Goal: Task Accomplishment & Management: Complete application form

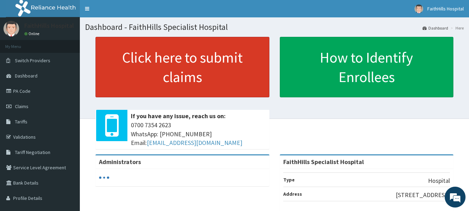
click at [166, 75] on link "Click here to submit claims" at bounding box center [182, 67] width 174 height 60
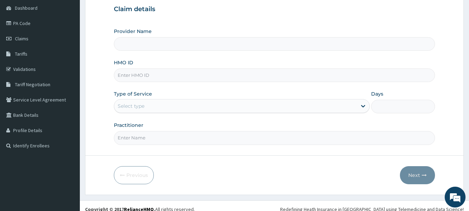
scroll to position [69, 0]
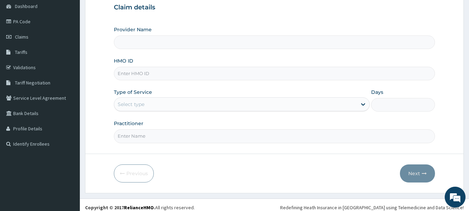
click at [134, 75] on input "HMO ID" at bounding box center [274, 74] width 321 height 14
type input "FaithHills Specialist Hospital"
type input "PFN/10042/B"
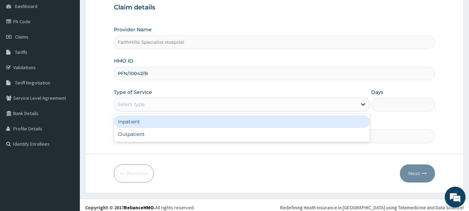
click at [139, 102] on div "Select type" at bounding box center [131, 104] width 27 height 7
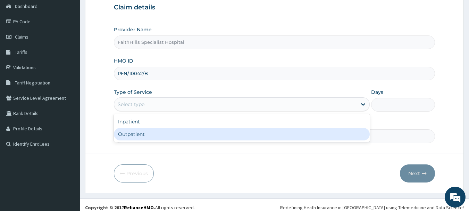
click at [135, 134] on div "Outpatient" at bounding box center [242, 134] width 256 height 12
type input "1"
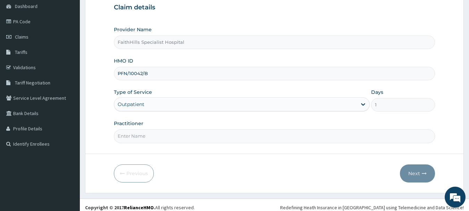
click at [139, 138] on input "Practitioner" at bounding box center [274, 136] width 321 height 14
type input "DR. JOSHUA"
click at [416, 172] on button "Next" at bounding box center [417, 173] width 35 height 18
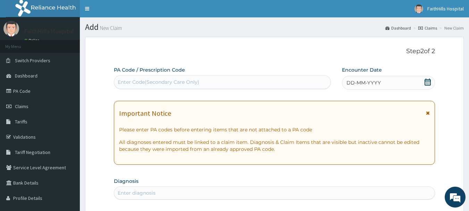
click at [183, 83] on div "Enter Code(Secondary Care Only)" at bounding box center [159, 81] width 82 height 7
type input "PA/791A2A"
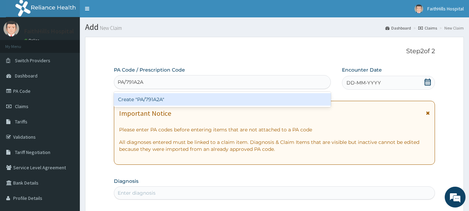
click at [142, 98] on div "Create "PA/791A2A"" at bounding box center [222, 99] width 217 height 12
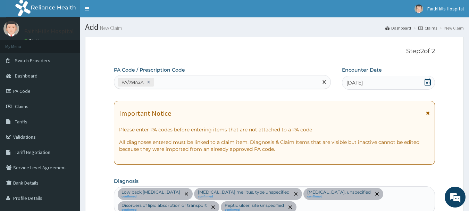
click at [262, 83] on div "PA/791A2A" at bounding box center [216, 81] width 204 height 11
type input "PA/75B9CC"
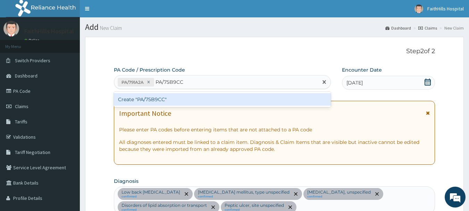
click at [144, 102] on div "Create "PA/75B9CC"" at bounding box center [222, 99] width 217 height 12
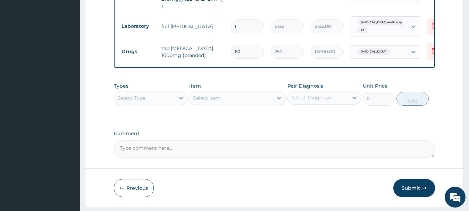
scroll to position [449, 0]
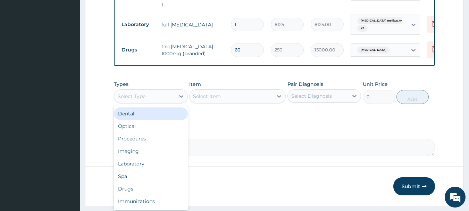
click at [138, 91] on div "Select Type" at bounding box center [144, 96] width 61 height 11
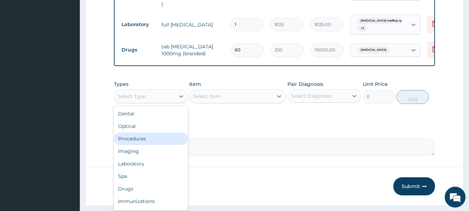
click at [143, 132] on div "Procedures" at bounding box center [151, 138] width 74 height 12
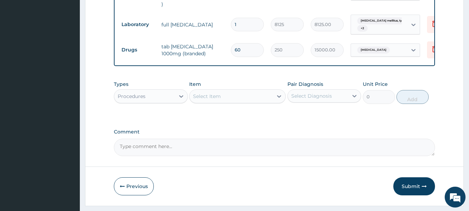
click at [215, 93] on div "Select Item" at bounding box center [207, 96] width 28 height 7
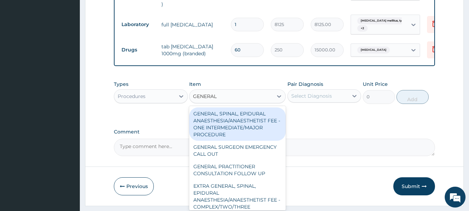
type input "GENERAL P"
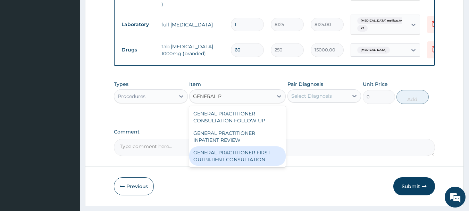
drag, startPoint x: 254, startPoint y: 153, endPoint x: 308, endPoint y: 103, distance: 74.1
click at [254, 154] on div "GENERAL PRACTITIONER FIRST OUTPATIENT CONSULTATION" at bounding box center [237, 155] width 96 height 19
type input "3750"
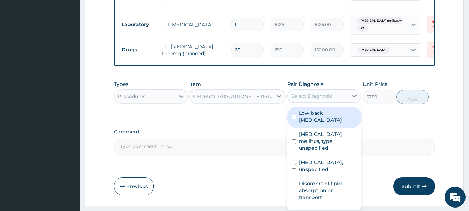
click at [315, 92] on div "Select Diagnosis" at bounding box center [311, 95] width 41 height 7
drag, startPoint x: 313, startPoint y: 107, endPoint x: 310, endPoint y: 121, distance: 14.8
click at [311, 113] on label "Low back pain, unspecified" at bounding box center [328, 116] width 58 height 14
checkbox input "true"
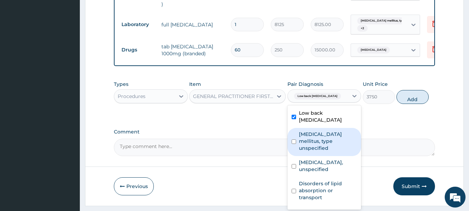
drag, startPoint x: 310, startPoint y: 127, endPoint x: 311, endPoint y: 132, distance: 5.0
click at [310, 130] on label "Diabetes mellitus, type unspecified" at bounding box center [328, 140] width 58 height 21
checkbox input "true"
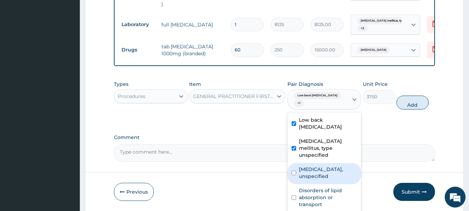
drag, startPoint x: 310, startPoint y: 154, endPoint x: 314, endPoint y: 164, distance: 10.5
click at [310, 165] on label "Essential hypertension, unspecified" at bounding box center [328, 172] width 58 height 14
checkbox input "true"
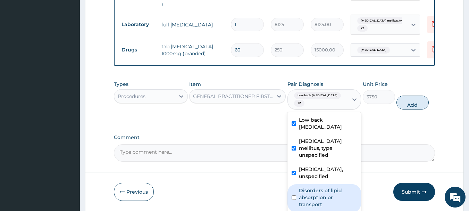
drag, startPoint x: 313, startPoint y: 185, endPoint x: 326, endPoint y: 179, distance: 14.8
click at [314, 187] on label "Disorders of lipid absorption or transport" at bounding box center [328, 197] width 58 height 21
checkbox input "true"
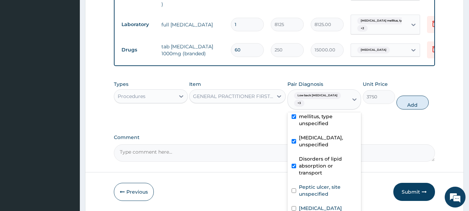
scroll to position [40, 0]
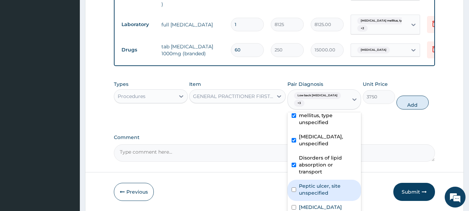
click at [320, 182] on label "Peptic ulcer, site unspecified" at bounding box center [328, 189] width 58 height 14
checkbox input "true"
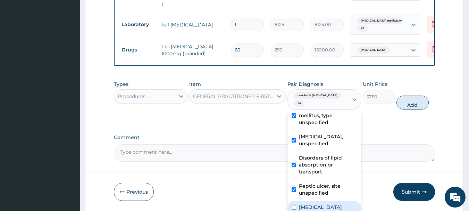
click at [317, 203] on label "Type 1 diabetes mellitus" at bounding box center [320, 206] width 43 height 7
checkbox input "true"
click at [413, 97] on button "Add" at bounding box center [412, 102] width 32 height 14
type input "0"
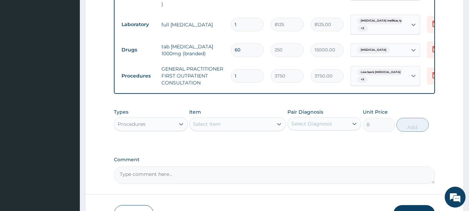
click at [412, 205] on button "Submit" at bounding box center [414, 214] width 42 height 18
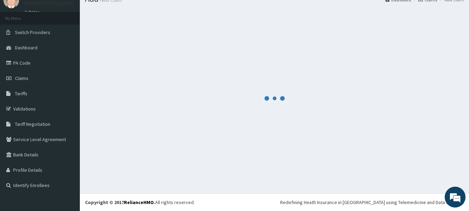
scroll to position [449, 0]
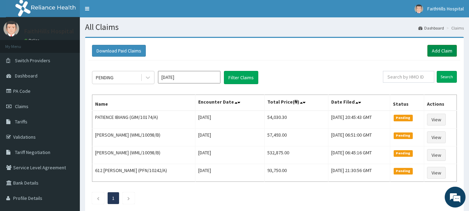
click at [444, 49] on link "Add Claim" at bounding box center [441, 51] width 29 height 12
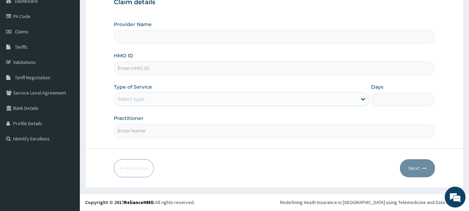
click at [139, 69] on input "HMO ID" at bounding box center [274, 68] width 321 height 14
type input "S"
type input "FaithHills Specialist Hospital"
type input "SBG/10061/F"
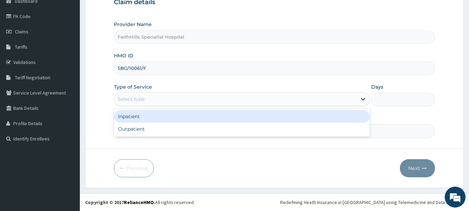
click at [136, 99] on div "Select type" at bounding box center [131, 98] width 27 height 7
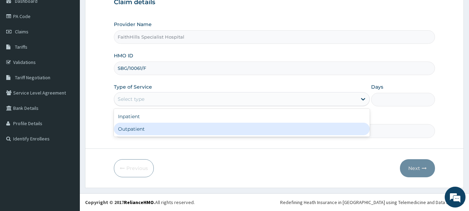
click at [142, 129] on div "Outpatient" at bounding box center [242, 128] width 256 height 12
type input "1"
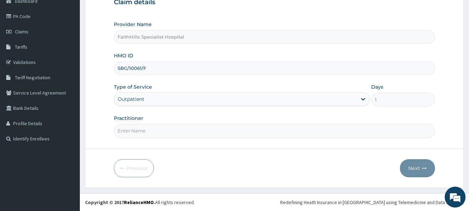
click at [138, 130] on input "Practitioner" at bounding box center [274, 131] width 321 height 14
type input "DR. JOSHUA"
click at [423, 166] on icon "button" at bounding box center [423, 167] width 5 height 5
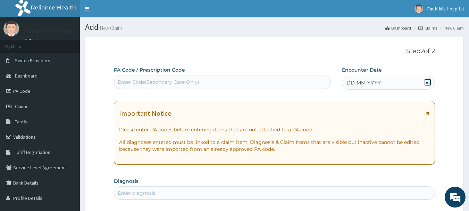
click at [424, 83] on icon at bounding box center [427, 81] width 7 height 7
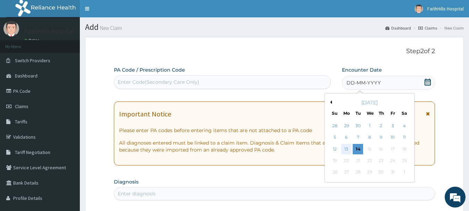
click at [350, 146] on div "13" at bounding box center [346, 149] width 10 height 10
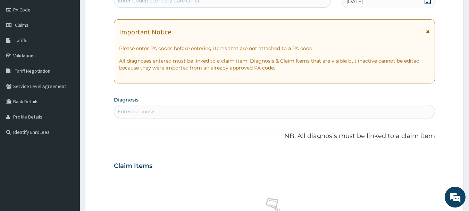
scroll to position [104, 0]
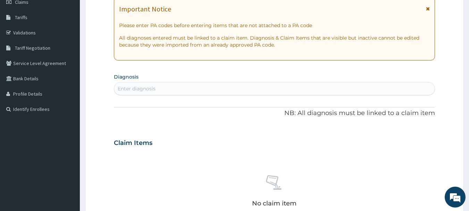
click at [147, 90] on div "Enter diagnosis" at bounding box center [137, 88] width 38 height 7
type input "[MEDICAL_DATA]"
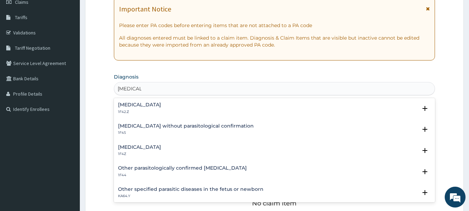
click at [152, 109] on p "1F42.Z" at bounding box center [139, 111] width 43 height 5
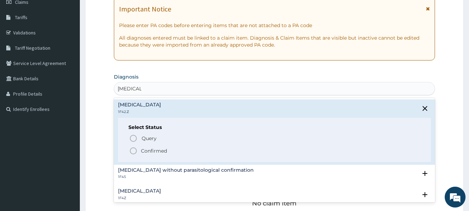
click at [151, 150] on p "Confirmed" at bounding box center [154, 150] width 26 height 7
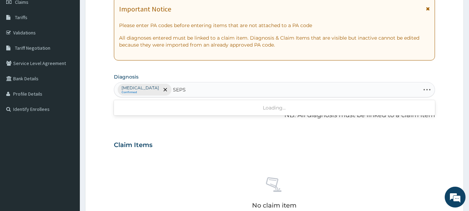
type input "SEPSI"
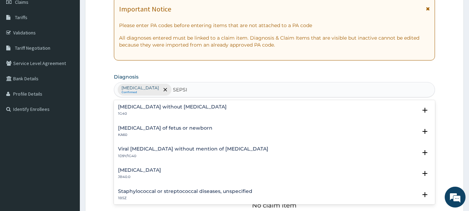
click at [142, 108] on h4 "[MEDICAL_DATA] without [MEDICAL_DATA]" at bounding box center [172, 106] width 109 height 5
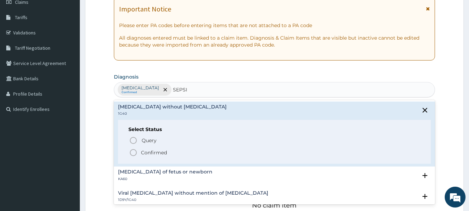
click at [150, 153] on p "Confirmed" at bounding box center [154, 152] width 26 height 7
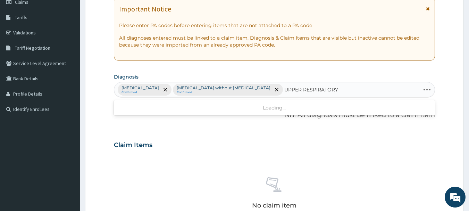
type input "UPPER RESPIRATORY"
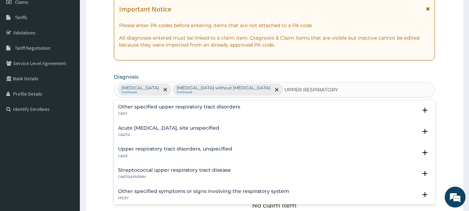
click at [173, 125] on h4 "Acute upper respiratory infection, site unspecified" at bounding box center [168, 127] width 101 height 5
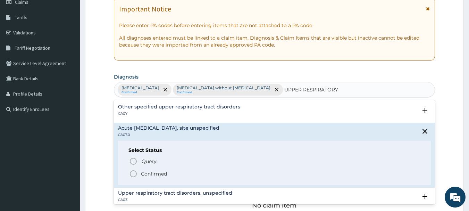
click at [148, 176] on p "Confirmed" at bounding box center [154, 173] width 26 height 7
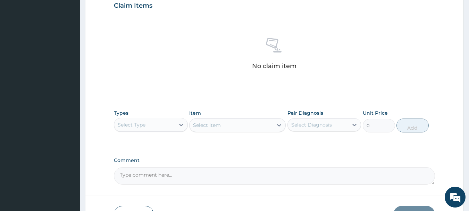
scroll to position [303, 0]
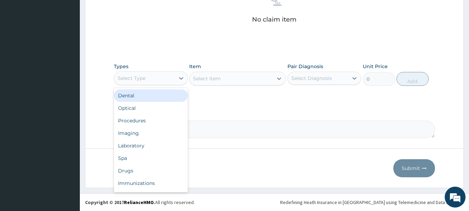
click at [139, 80] on div "Select Type" at bounding box center [132, 78] width 28 height 7
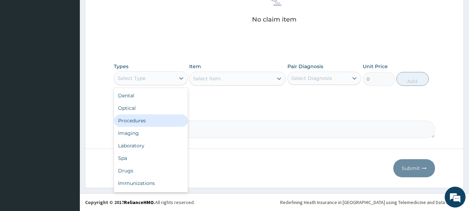
click at [137, 120] on div "Procedures" at bounding box center [151, 120] width 74 height 12
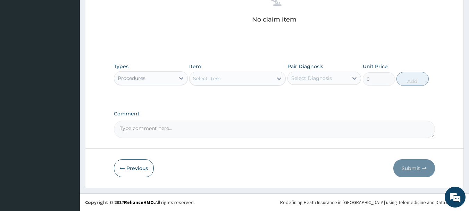
click at [233, 80] on div "Select Item" at bounding box center [230, 78] width 83 height 11
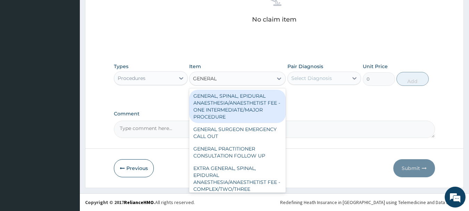
type input "GENERAL P"
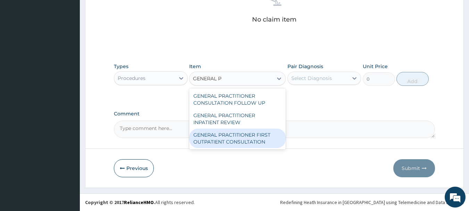
click at [237, 142] on div "GENERAL PRACTITIONER FIRST OUTPATIENT CONSULTATION" at bounding box center [237, 137] width 96 height 19
type input "3750"
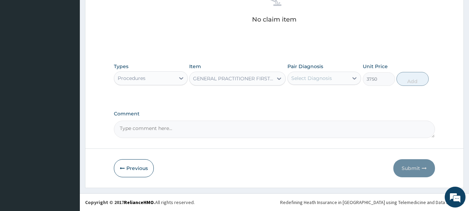
click at [306, 81] on div "Select Diagnosis" at bounding box center [311, 78] width 41 height 7
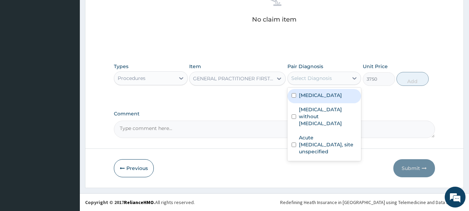
drag, startPoint x: 314, startPoint y: 97, endPoint x: 317, endPoint y: 105, distance: 8.6
click at [314, 98] on label "[MEDICAL_DATA]" at bounding box center [320, 95] width 43 height 7
checkbox input "true"
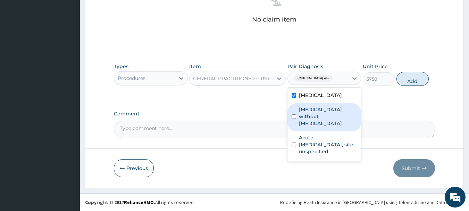
click at [318, 127] on label "[MEDICAL_DATA] without [MEDICAL_DATA]" at bounding box center [328, 116] width 58 height 21
checkbox input "true"
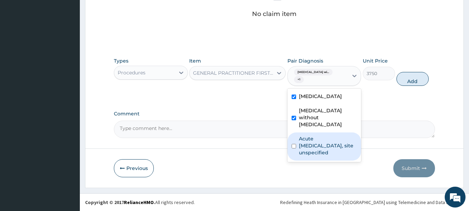
click at [316, 156] on label "Acute upper respiratory infection, site unspecified" at bounding box center [328, 145] width 58 height 21
checkbox input "true"
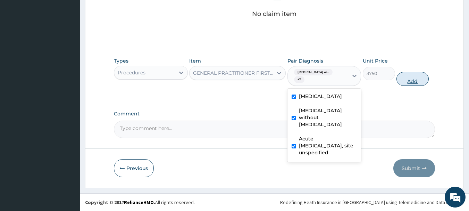
click at [414, 85] on button "Add" at bounding box center [412, 79] width 32 height 14
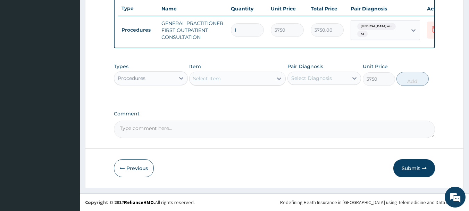
type input "0"
drag, startPoint x: 141, startPoint y: 80, endPoint x: 142, endPoint y: 85, distance: 5.6
click at [141, 80] on div "Procedures" at bounding box center [132, 78] width 28 height 7
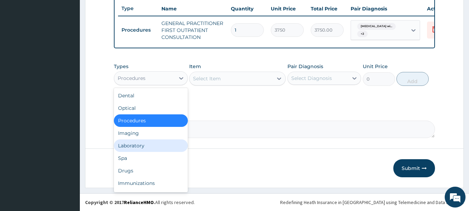
click at [140, 142] on div "Laboratory" at bounding box center [151, 145] width 74 height 12
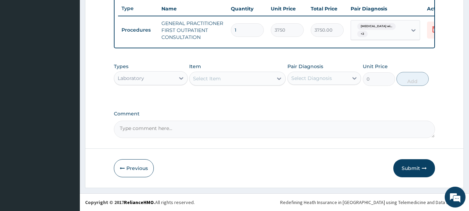
click at [248, 78] on div "Select Item" at bounding box center [230, 78] width 83 height 11
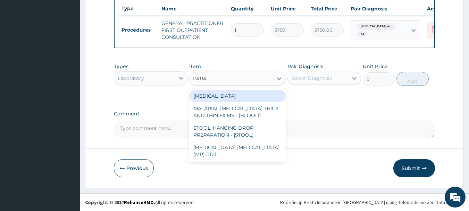
type input "PARAS"
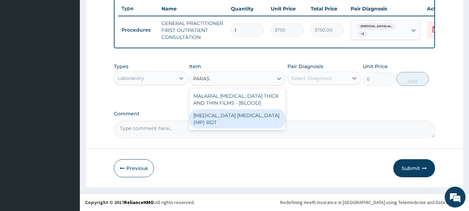
drag, startPoint x: 258, startPoint y: 117, endPoint x: 300, endPoint y: 82, distance: 54.2
click at [258, 117] on div "MALARIA PARASITE (MP) RDT" at bounding box center [237, 118] width 96 height 19
type input "2000"
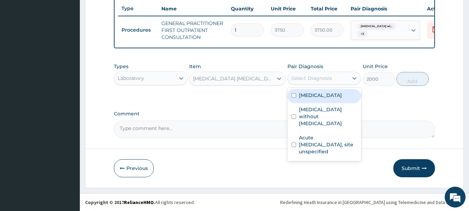
click at [301, 80] on div "Select Diagnosis" at bounding box center [311, 78] width 41 height 7
click at [323, 98] on label "Plasmodium malariae malaria without complication" at bounding box center [320, 95] width 43 height 7
checkbox input "true"
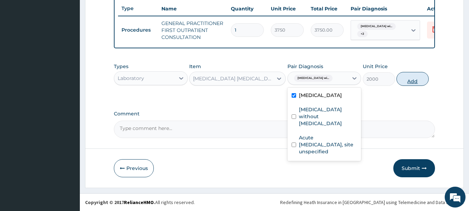
click at [412, 81] on button "Add" at bounding box center [412, 79] width 32 height 14
type input "0"
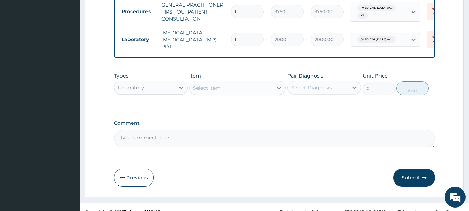
click at [226, 93] on div "Select Item" at bounding box center [230, 87] width 83 height 11
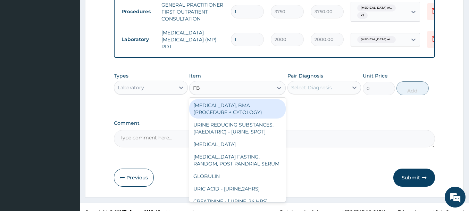
type input "FBC"
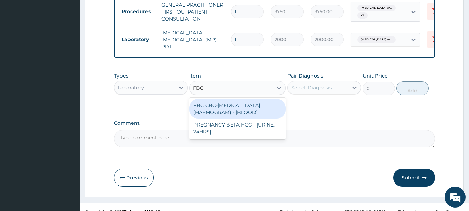
drag, startPoint x: 243, startPoint y: 123, endPoint x: 272, endPoint y: 123, distance: 29.1
click at [245, 118] on div "FBC CBC-COMPLETE BLOOD COUNT (HAEMOGRAM) - [BLOOD]" at bounding box center [237, 108] width 96 height 19
type input "5000"
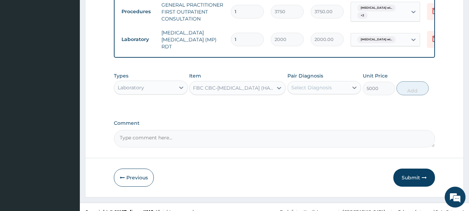
click at [311, 91] on div "Select Diagnosis" at bounding box center [311, 87] width 41 height 7
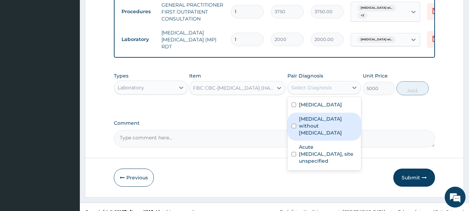
click at [317, 136] on label "Sepsis without septic shock" at bounding box center [328, 125] width 58 height 21
checkbox input "true"
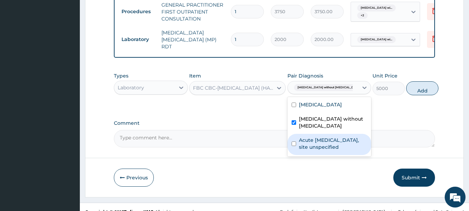
drag, startPoint x: 327, startPoint y: 177, endPoint x: 355, endPoint y: 161, distance: 32.2
click at [330, 150] on label "Acute upper respiratory infection, site unspecified" at bounding box center [333, 143] width 68 height 14
checkbox input "true"
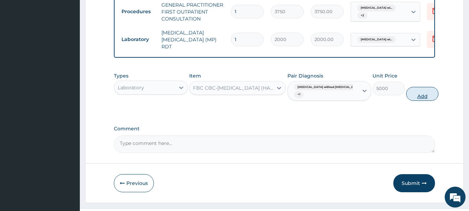
click at [415, 101] on button "Add" at bounding box center [422, 94] width 32 height 14
type input "0"
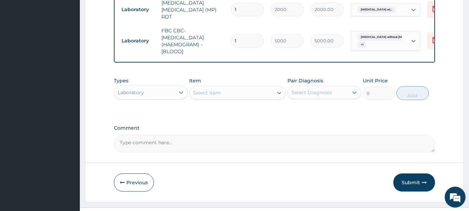
scroll to position [337, 0]
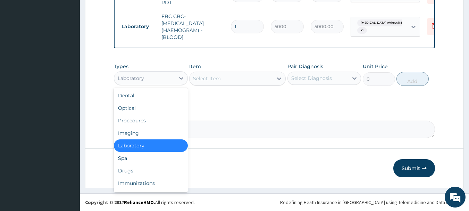
click at [135, 72] on div "Laboratory" at bounding box center [144, 77] width 61 height 11
drag, startPoint x: 137, startPoint y: 168, endPoint x: 152, endPoint y: 157, distance: 18.2
click at [137, 168] on div "Drugs" at bounding box center [151, 170] width 74 height 12
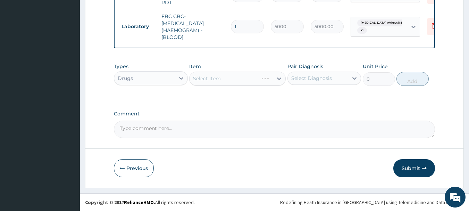
click at [230, 80] on div "Select Item" at bounding box center [237, 78] width 96 height 14
click at [230, 80] on div "Select Item" at bounding box center [230, 78] width 83 height 11
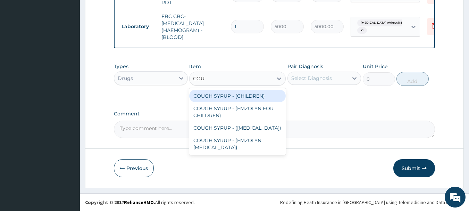
type input "COUG"
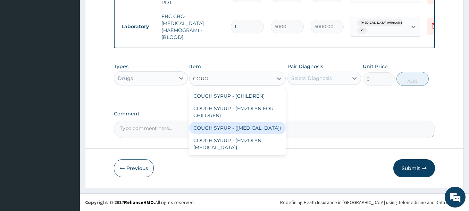
click at [240, 129] on div "COUGH SYRUP - (EXPECTORANT)" at bounding box center [237, 127] width 96 height 12
type input "1120"
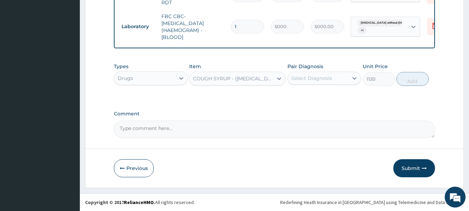
click at [316, 75] on div "Select Diagnosis" at bounding box center [311, 78] width 41 height 7
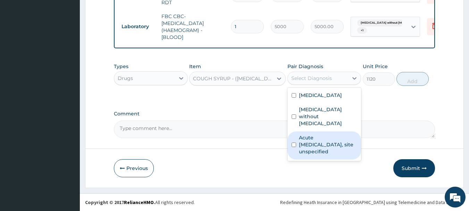
drag, startPoint x: 327, startPoint y: 150, endPoint x: 354, endPoint y: 134, distance: 31.6
click at [326, 150] on label "Acute upper respiratory infection, site unspecified" at bounding box center [328, 144] width 58 height 21
checkbox input "true"
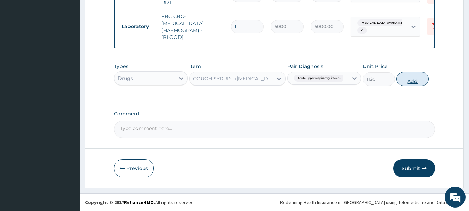
click at [411, 79] on button "Add" at bounding box center [412, 79] width 32 height 14
type input "0"
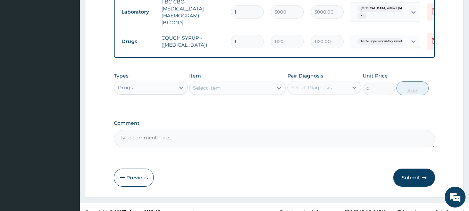
click at [239, 93] on div "Select Item" at bounding box center [230, 87] width 83 height 11
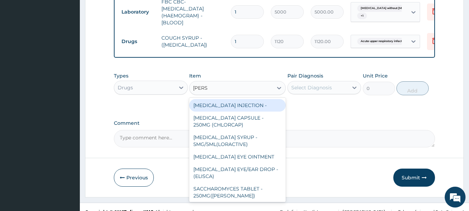
type input "LORAT"
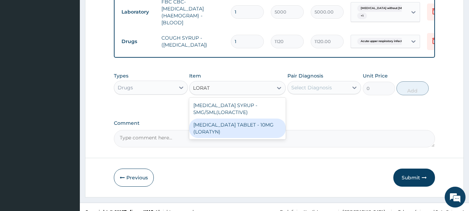
click at [244, 138] on div "LORATADINE TABLET - 10MG (LORATYN)" at bounding box center [237, 127] width 96 height 19
type input "98"
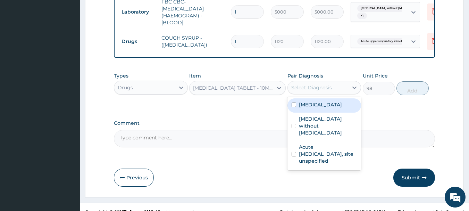
click at [314, 91] on div "Select Diagnosis" at bounding box center [311, 87] width 41 height 7
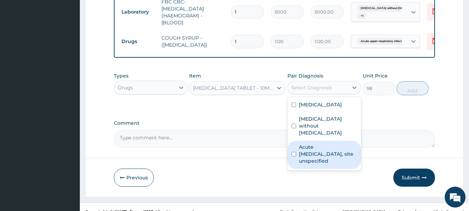
click at [324, 164] on label "Acute upper respiratory infection, site unspecified" at bounding box center [328, 153] width 58 height 21
checkbox input "true"
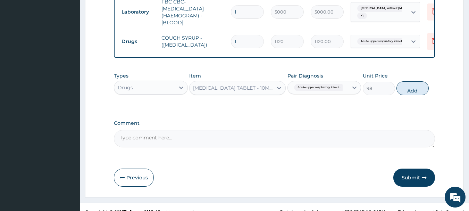
click at [416, 95] on button "Add" at bounding box center [412, 88] width 32 height 14
type input "0"
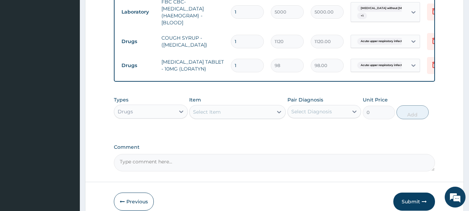
type input "0.00"
type input "3"
type input "294.00"
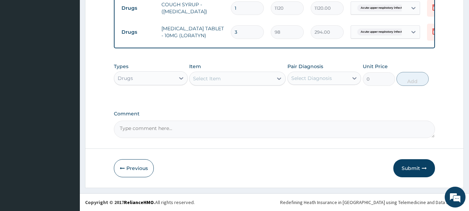
scroll to position [385, 0]
type input "3"
click at [226, 80] on div "Select Item" at bounding box center [230, 78] width 83 height 11
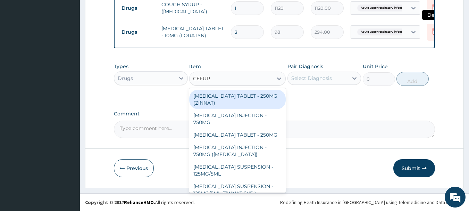
type input "CEFUR"
click at [431, 27] on icon at bounding box center [434, 31] width 8 height 8
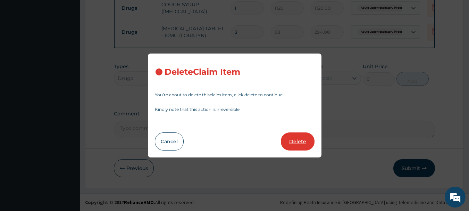
click at [299, 143] on button "Delete" at bounding box center [298, 141] width 34 height 18
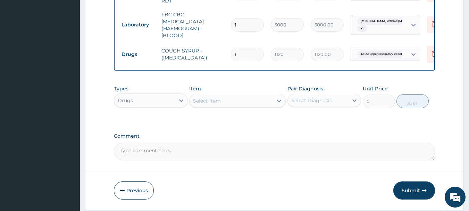
scroll to position [292, 0]
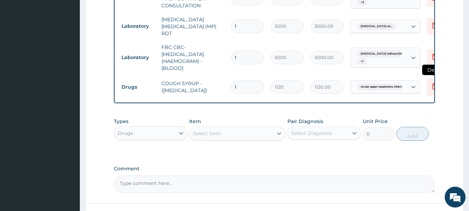
click at [429, 94] on icon at bounding box center [434, 86] width 15 height 17
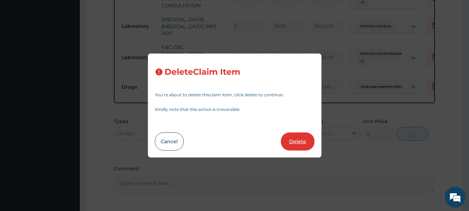
click at [300, 138] on button "Delete" at bounding box center [298, 141] width 34 height 18
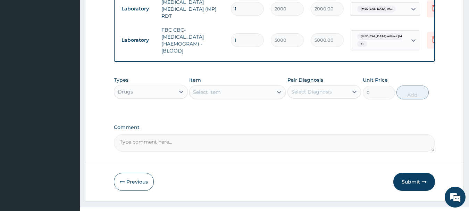
scroll to position [337, 0]
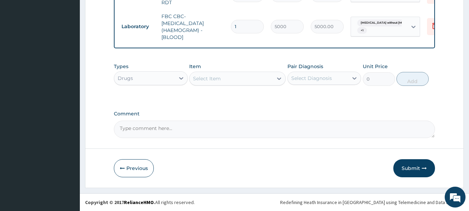
click at [229, 80] on div "Select Item" at bounding box center [230, 78] width 83 height 11
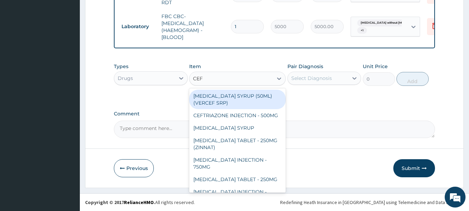
type input "CEFU"
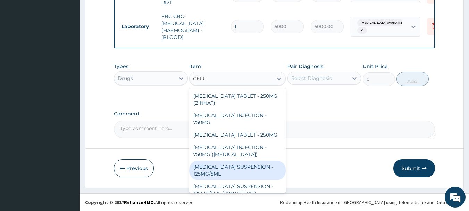
drag, startPoint x: 244, startPoint y: 168, endPoint x: 256, endPoint y: 156, distance: 17.4
click at [245, 166] on div "CEFUROXIME SUSPENSION - 125MG/5ML" at bounding box center [237, 169] width 96 height 19
type input "3919.9999999999995"
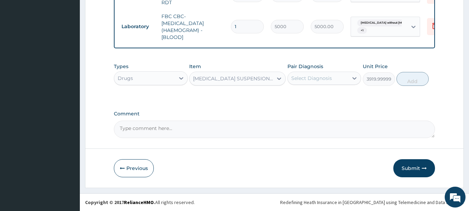
click at [315, 82] on div "Select Diagnosis" at bounding box center [318, 77] width 61 height 11
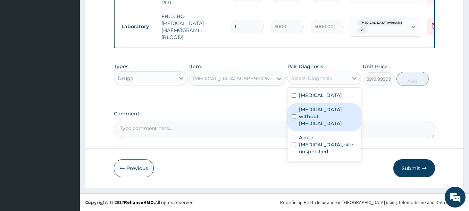
click at [321, 127] on label "Sepsis without septic shock" at bounding box center [328, 116] width 58 height 21
checkbox input "true"
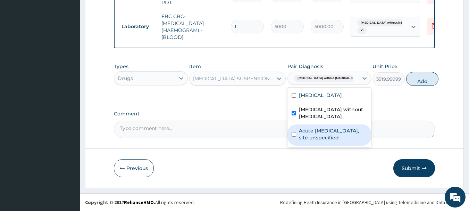
click at [327, 141] on label "Acute upper respiratory infection, site unspecified" at bounding box center [333, 134] width 68 height 14
checkbox input "true"
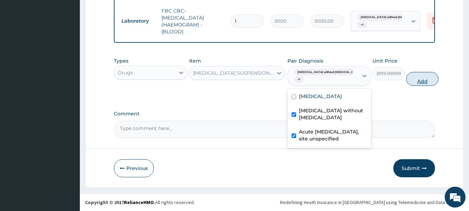
click at [412, 85] on button "Add" at bounding box center [422, 79] width 32 height 14
type input "0"
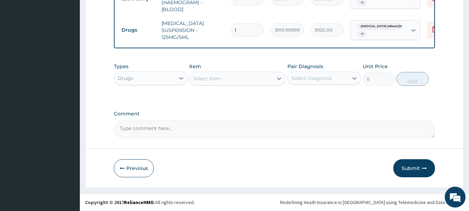
scroll to position [365, 0]
click at [228, 82] on div "Select Item" at bounding box center [230, 78] width 83 height 11
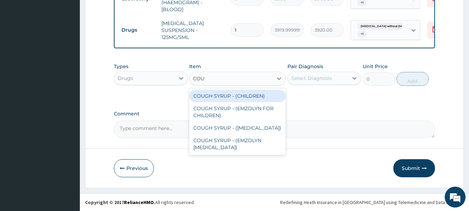
type input "COUG"
drag, startPoint x: 252, startPoint y: 96, endPoint x: 291, endPoint y: 89, distance: 40.1
click at [252, 96] on div "COUGH SYRUP - (CHILDREN)" at bounding box center [237, 95] width 96 height 12
type input "1120"
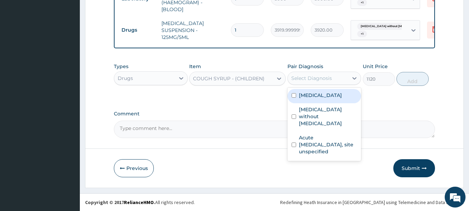
click at [318, 77] on div "Select Diagnosis" at bounding box center [311, 78] width 41 height 7
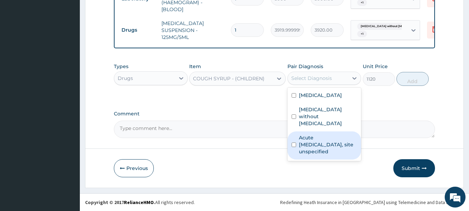
drag, startPoint x: 325, startPoint y: 152, endPoint x: 360, endPoint y: 128, distance: 42.6
click at [325, 152] on label "Acute upper respiratory infection, site unspecified" at bounding box center [328, 144] width 58 height 21
checkbox input "true"
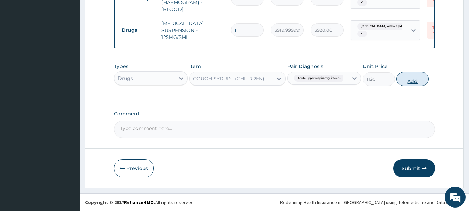
click at [412, 80] on button "Add" at bounding box center [412, 79] width 32 height 14
type input "0"
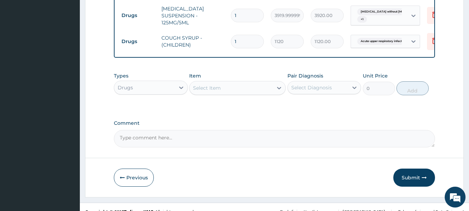
click at [246, 93] on div "Select Item" at bounding box center [230, 87] width 83 height 11
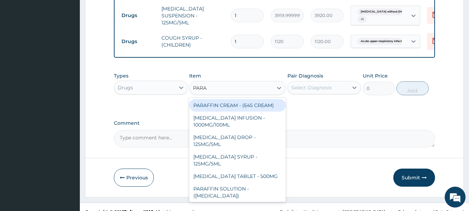
type input "PARAC"
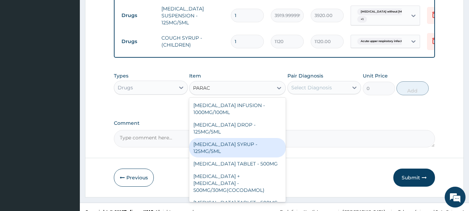
drag, startPoint x: 234, startPoint y: 165, endPoint x: 272, endPoint y: 138, distance: 45.7
click at [234, 157] on div "PARACETAMOL SYRUP - 125MG/5ML" at bounding box center [237, 147] width 96 height 19
type input "840"
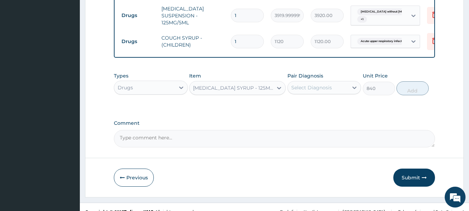
click at [314, 91] on div "Select Diagnosis" at bounding box center [311, 87] width 41 height 7
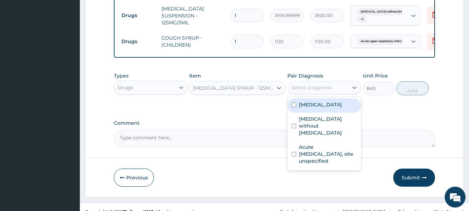
click at [322, 108] on label "Plasmodium malariae malaria without complication" at bounding box center [320, 104] width 43 height 7
checkbox input "true"
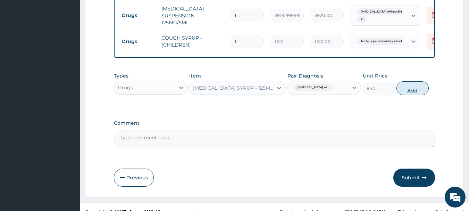
click at [416, 95] on button "Add" at bounding box center [412, 88] width 32 height 14
type input "0"
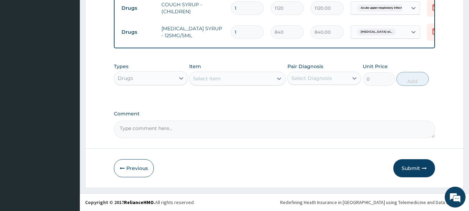
scroll to position [413, 0]
click at [231, 79] on div "Select Item" at bounding box center [230, 78] width 83 height 11
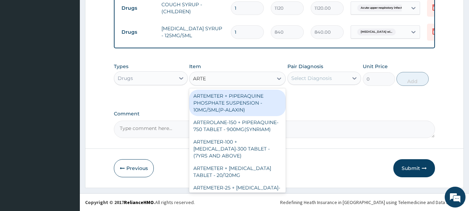
type input "ARTEM"
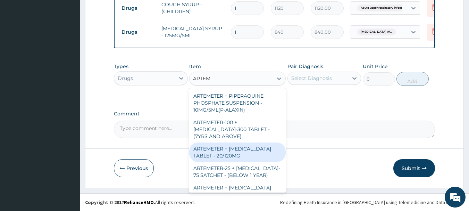
click at [237, 144] on div "ARTEMETER + LUMEFANTRINE TABLET - 20/120MG" at bounding box center [237, 151] width 96 height 19
type input "196"
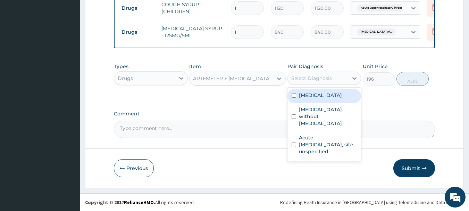
click at [334, 81] on div "Select Diagnosis" at bounding box center [318, 77] width 61 height 11
click at [326, 98] on label "Plasmodium malariae malaria without complication" at bounding box center [320, 95] width 43 height 7
checkbox input "true"
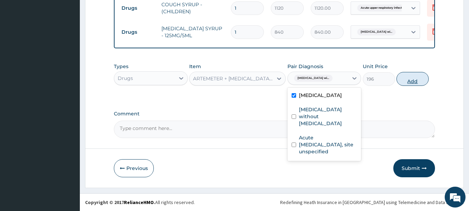
click at [410, 82] on button "Add" at bounding box center [412, 79] width 32 height 14
type input "0"
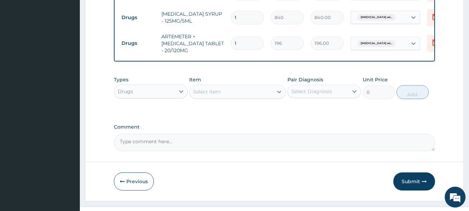
type input "0.00"
type input "6"
type input "1176.00"
type input "6"
click at [242, 97] on div "Select Item" at bounding box center [230, 91] width 83 height 11
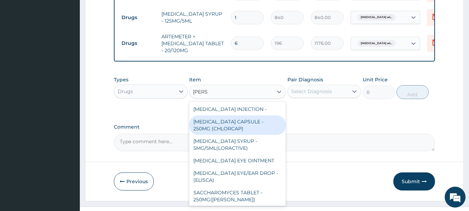
type input "LORAT"
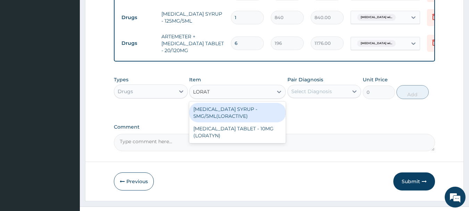
click at [243, 122] on div "LORATADINE SYRUP - 5MG/5ML(LORACTIVE)" at bounding box center [237, 112] width 96 height 19
type input "1232"
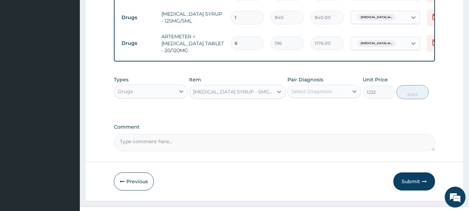
click at [312, 95] on div "Select Diagnosis" at bounding box center [311, 91] width 41 height 7
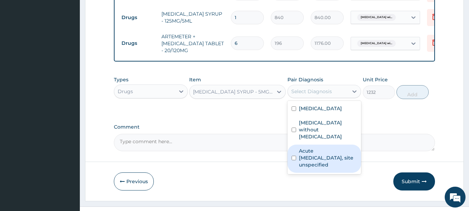
drag, startPoint x: 317, startPoint y: 177, endPoint x: 387, endPoint y: 148, distance: 75.9
click at [318, 168] on label "Acute upper respiratory infection, site unspecified" at bounding box center [328, 157] width 58 height 21
checkbox input "true"
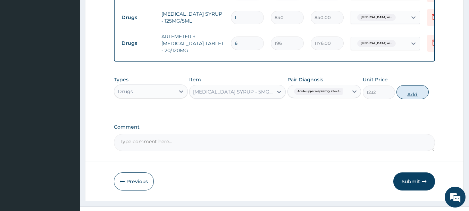
click at [415, 99] on button "Add" at bounding box center [412, 92] width 32 height 14
type input "0"
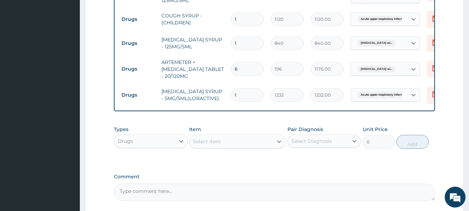
scroll to position [465, 0]
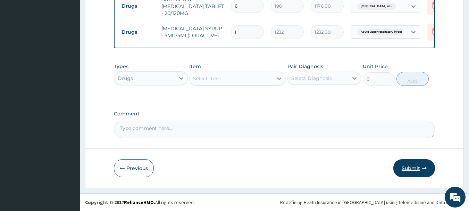
click at [414, 169] on button "Submit" at bounding box center [414, 168] width 42 height 18
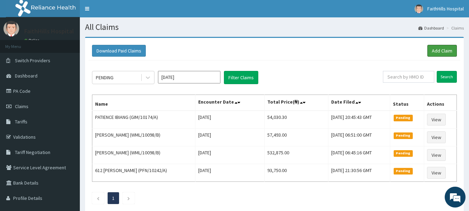
drag, startPoint x: 440, startPoint y: 48, endPoint x: 307, endPoint y: 67, distance: 134.4
click at [440, 48] on link "Add Claim" at bounding box center [441, 51] width 29 height 12
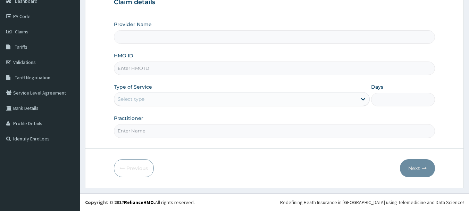
click at [152, 70] on input "HMO ID" at bounding box center [274, 68] width 321 height 14
type input "FaithHills Specialist Hospital"
type input "OHT/11972/A"
click at [151, 97] on div "Select type" at bounding box center [235, 98] width 242 height 11
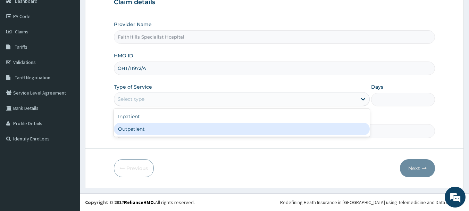
click at [145, 127] on div "Outpatient" at bounding box center [242, 128] width 256 height 12
type input "1"
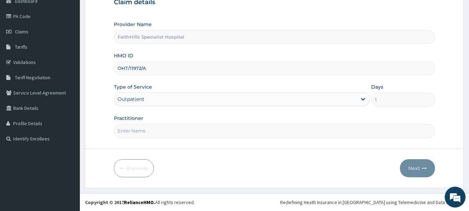
click at [146, 126] on input "Practitioner" at bounding box center [274, 131] width 321 height 14
type input "DR. JOSHUA"
click at [417, 166] on button "Next" at bounding box center [417, 168] width 35 height 18
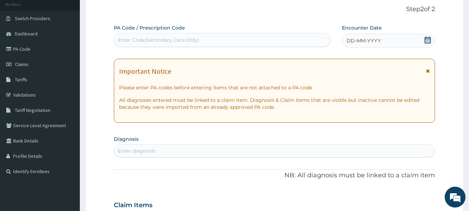
scroll to position [5, 0]
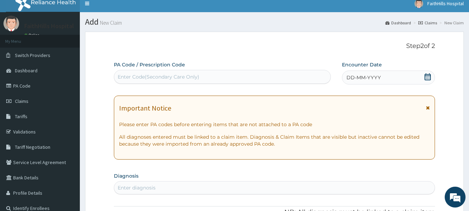
click at [183, 77] on div "Enter Code(Secondary Care Only)" at bounding box center [159, 76] width 82 height 7
type input "PA/438692"
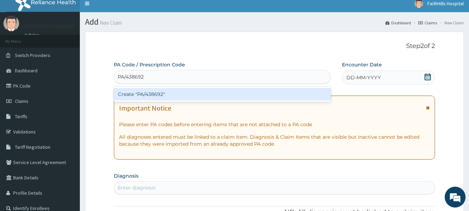
click at [175, 97] on div "Create "PA/438692"" at bounding box center [222, 94] width 217 height 12
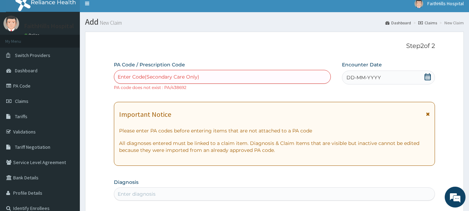
paste input "PA/4B8692"
type input "PA/4B8692"
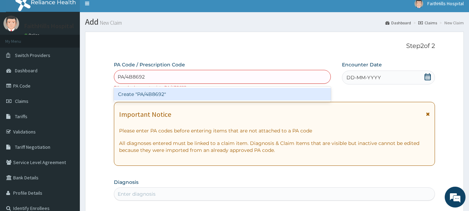
click at [179, 92] on div "Create "PA/4B8692"" at bounding box center [222, 94] width 217 height 12
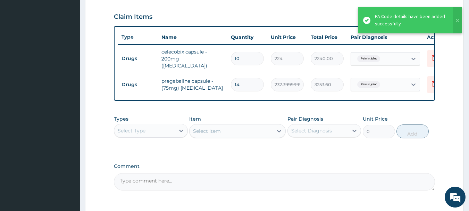
scroll to position [277, 0]
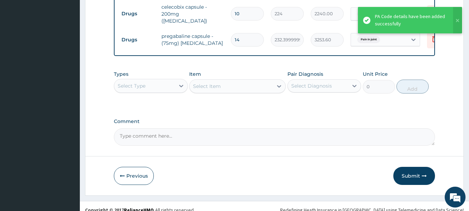
click at [147, 89] on div "Select Type" at bounding box center [144, 85] width 61 height 11
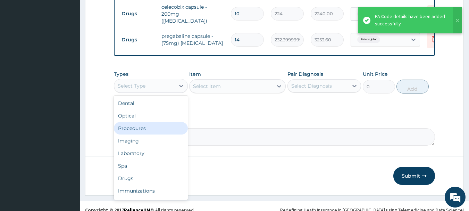
click at [142, 129] on div "Procedures" at bounding box center [151, 128] width 74 height 12
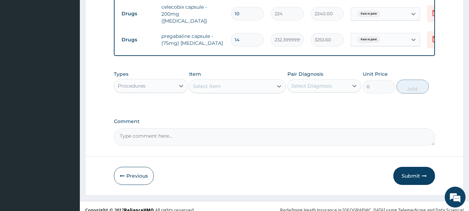
click at [226, 84] on div "Select Item" at bounding box center [230, 85] width 83 height 11
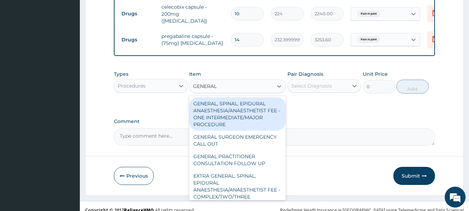
type input "GENERAL P"
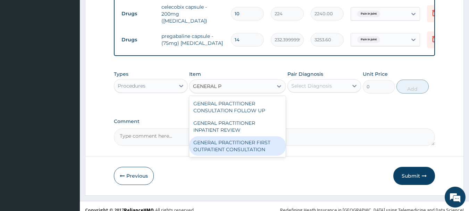
drag, startPoint x: 254, startPoint y: 149, endPoint x: 258, endPoint y: 146, distance: 5.2
click at [254, 149] on div "GENERAL PRACTITIONER FIRST OUTPATIENT CONSULTATION" at bounding box center [237, 145] width 96 height 19
type input "3750"
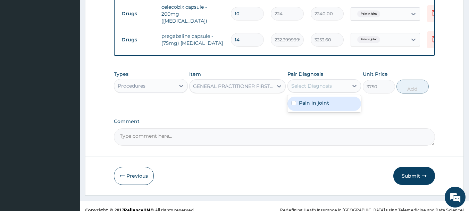
click at [305, 88] on div "Select Diagnosis" at bounding box center [311, 85] width 41 height 7
click at [313, 106] on label "Pain in joint" at bounding box center [314, 102] width 30 height 7
checkbox input "true"
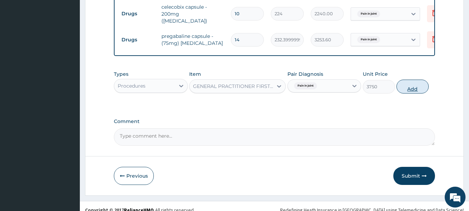
click at [418, 86] on button "Add" at bounding box center [412, 86] width 32 height 14
type input "0"
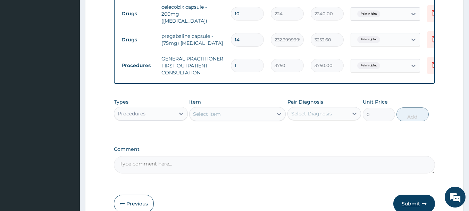
click at [411, 202] on button "Submit" at bounding box center [414, 203] width 42 height 18
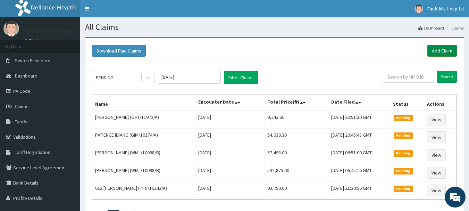
click at [439, 55] on link "Add Claim" at bounding box center [441, 51] width 29 height 12
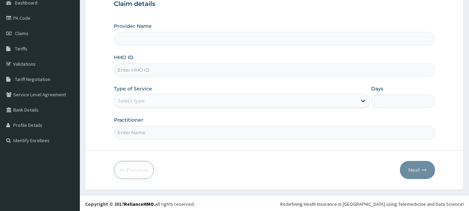
scroll to position [75, 0]
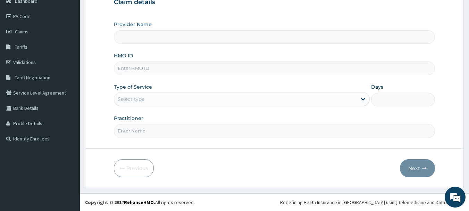
click at [144, 69] on input "HMO ID" at bounding box center [274, 68] width 321 height 14
type input "FaithHills Specialist Hospital"
type input "OHT/10613/B"
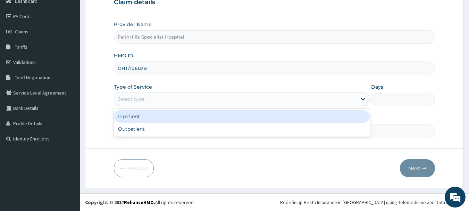
click at [132, 96] on div "Select type" at bounding box center [131, 98] width 27 height 7
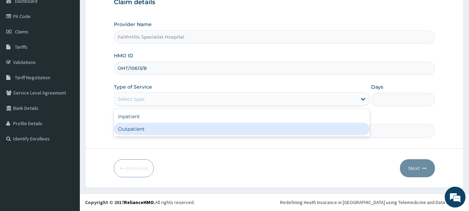
click at [142, 131] on div "Outpatient" at bounding box center [242, 128] width 256 height 12
type input "1"
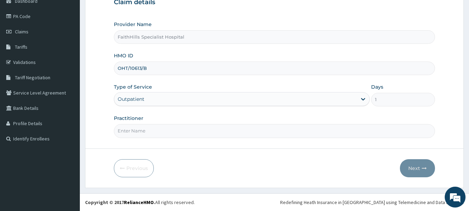
click at [140, 132] on input "Practitioner" at bounding box center [274, 131] width 321 height 14
type input "DR. [PERSON_NAME]"
click at [415, 165] on button "Next" at bounding box center [417, 168] width 35 height 18
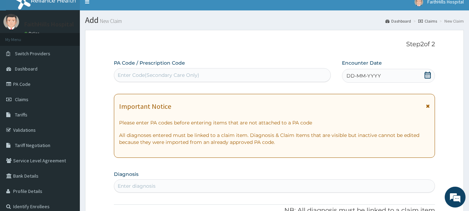
scroll to position [5, 0]
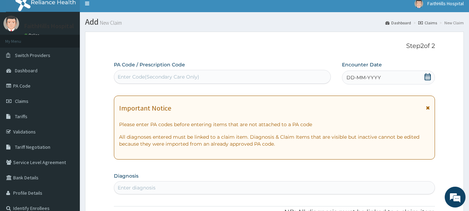
click at [429, 77] on icon at bounding box center [427, 76] width 7 height 7
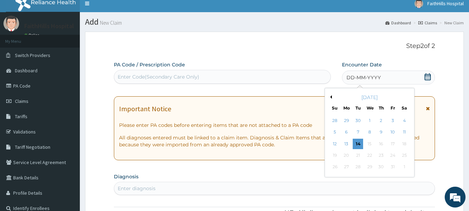
drag, startPoint x: 345, startPoint y: 143, endPoint x: 225, endPoint y: 113, distance: 123.9
click at [345, 142] on div "13" at bounding box center [346, 143] width 10 height 10
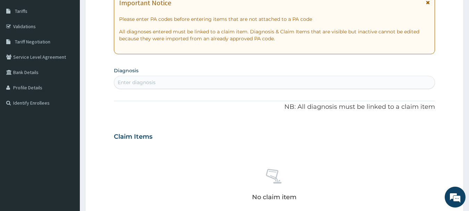
scroll to position [144, 0]
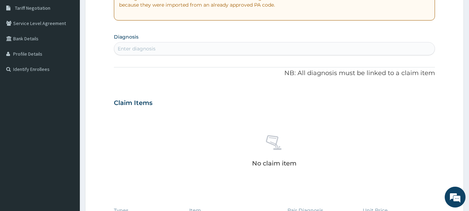
click at [142, 50] on div "Enter diagnosis" at bounding box center [137, 48] width 38 height 7
type input "[MEDICAL_DATA]"
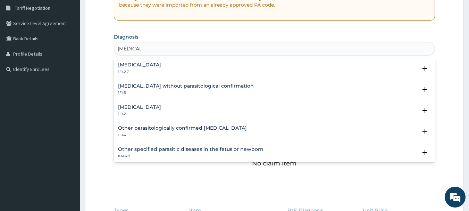
click at [155, 69] on div "[MEDICAL_DATA] 1F42.Z" at bounding box center [139, 68] width 43 height 12
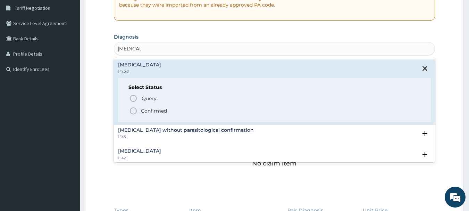
click at [147, 110] on p "Confirmed" at bounding box center [154, 110] width 26 height 7
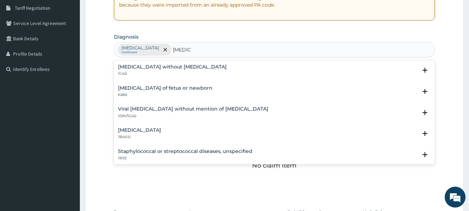
click at [164, 65] on h4 "Sepsis without septic shock" at bounding box center [172, 66] width 109 height 5
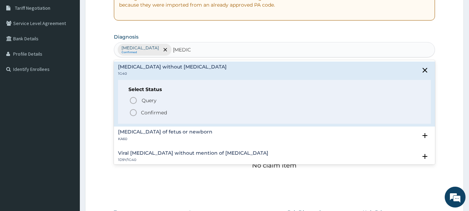
click at [147, 118] on div "Select Status Query Query covers suspected (?), Keep in view (kiv), Ruled out (…" at bounding box center [274, 102] width 313 height 44
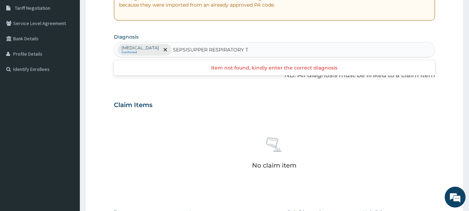
click at [248, 51] on input "SEPSISUPPER RESPIRATORY T" at bounding box center [211, 49] width 76 height 7
type input "UPPER RESPIRATORY T"
click at [305, 52] on div "Plasmodium malariae malaria without complication Confirmed" at bounding box center [274, 49] width 320 height 15
type input "UPPER RESPIRATORY TRACT"
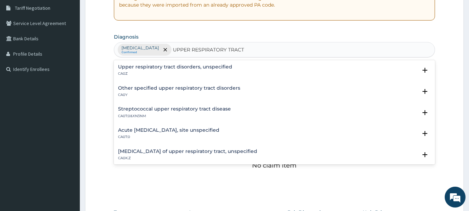
click at [186, 126] on div "Acute upper respiratory infection, site unspecified CA07.0 Select Status Query …" at bounding box center [274, 135] width 321 height 21
click at [179, 129] on h4 "Acute upper respiratory infection, site unspecified" at bounding box center [168, 129] width 101 height 5
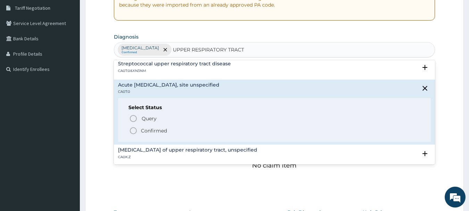
scroll to position [69, 0]
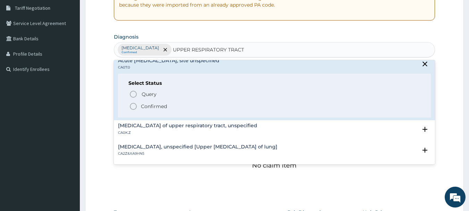
click at [151, 104] on p "Confirmed" at bounding box center [154, 106] width 26 height 7
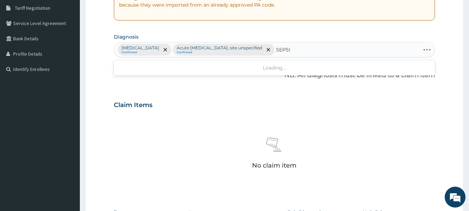
type input "[MEDICAL_DATA]"
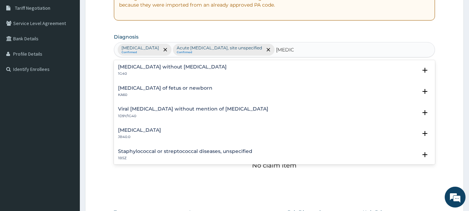
click at [151, 69] on h4 "[MEDICAL_DATA] without [MEDICAL_DATA]" at bounding box center [172, 66] width 109 height 5
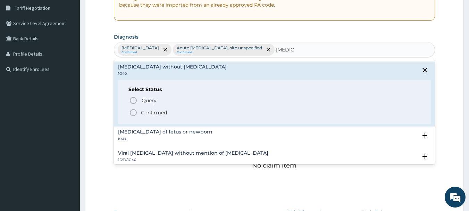
click at [141, 113] on p "Confirmed" at bounding box center [154, 112] width 26 height 7
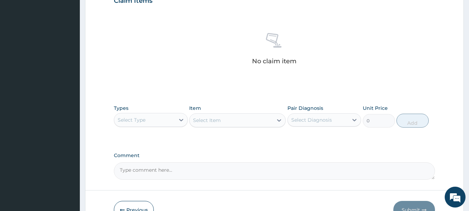
scroll to position [303, 0]
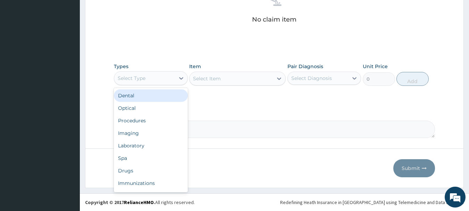
click at [162, 78] on div "Select Type" at bounding box center [144, 77] width 61 height 11
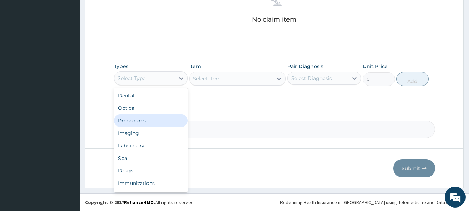
click at [145, 125] on div "Procedures" at bounding box center [151, 120] width 74 height 12
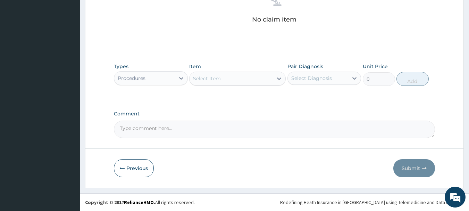
click at [220, 79] on div "Select Item" at bounding box center [207, 78] width 28 height 7
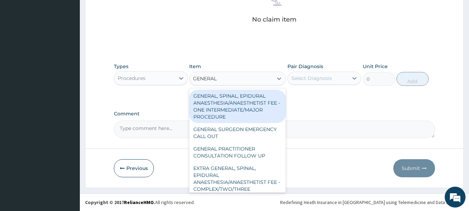
type input "GENERAL P"
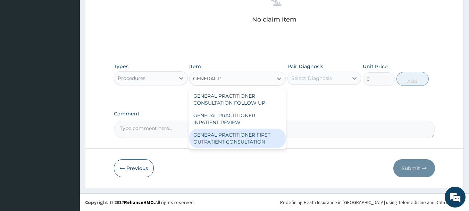
click at [250, 143] on div "GENERAL PRACTITIONER FIRST OUTPATIENT CONSULTATION" at bounding box center [237, 137] width 96 height 19
type input "3750"
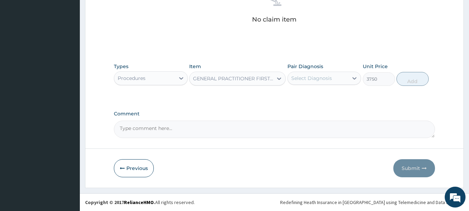
click at [315, 81] on div "Select Diagnosis" at bounding box center [311, 78] width 41 height 7
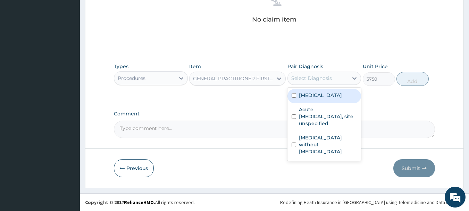
drag, startPoint x: 317, startPoint y: 98, endPoint x: 316, endPoint y: 108, distance: 9.4
click at [316, 98] on label "[MEDICAL_DATA]" at bounding box center [320, 95] width 43 height 7
checkbox input "true"
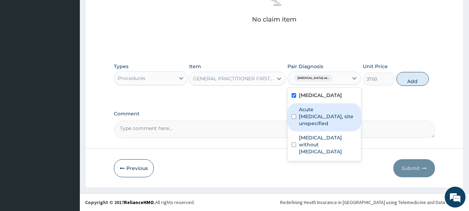
click at [320, 127] on label "Acute upper respiratory infection, site unspecified" at bounding box center [328, 116] width 58 height 21
checkbox input "true"
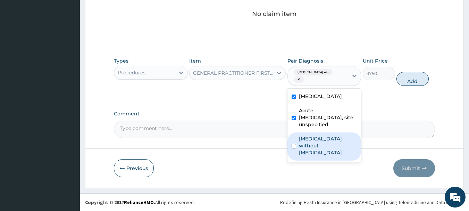
click at [329, 153] on div "[MEDICAL_DATA] without [MEDICAL_DATA]" at bounding box center [324, 146] width 74 height 28
checkbox input "true"
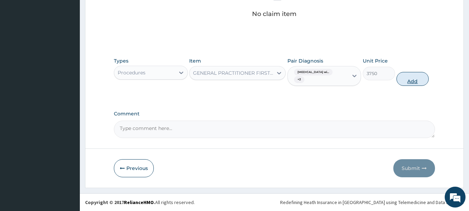
drag, startPoint x: 426, startPoint y: 79, endPoint x: 411, endPoint y: 89, distance: 17.5
click at [426, 80] on button "Add" at bounding box center [412, 79] width 32 height 14
type input "0"
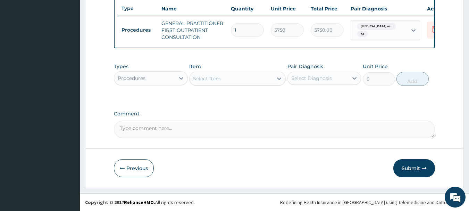
scroll to position [279, 0]
click at [151, 78] on div "Procedures" at bounding box center [144, 77] width 61 height 11
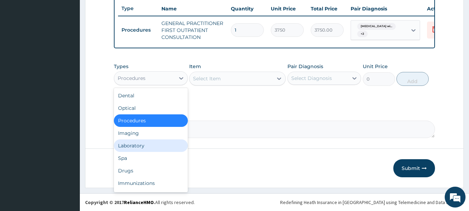
click at [147, 146] on div "Laboratory" at bounding box center [151, 145] width 74 height 12
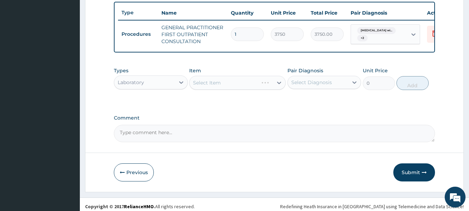
scroll to position [244, 0]
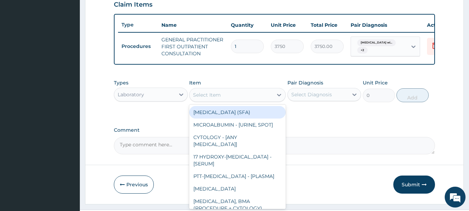
click at [243, 100] on div "Select Item" at bounding box center [230, 94] width 83 height 11
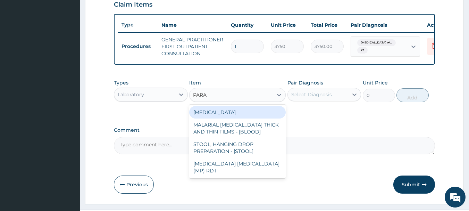
type input "PARAS"
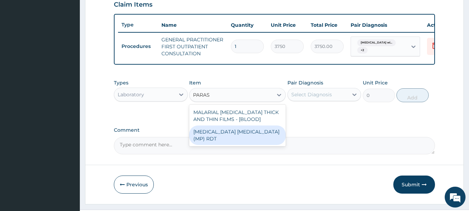
click at [247, 145] on div "[MEDICAL_DATA] [MEDICAL_DATA] (MP) RDT" at bounding box center [237, 134] width 96 height 19
type input "2000"
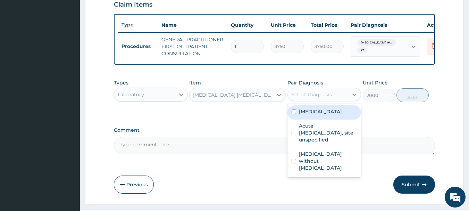
click at [304, 98] on div "Select Diagnosis" at bounding box center [311, 94] width 41 height 7
click at [315, 115] on label "[MEDICAL_DATA]" at bounding box center [320, 111] width 43 height 7
checkbox input "true"
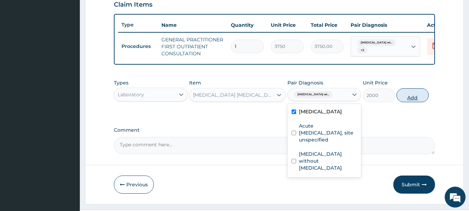
drag, startPoint x: 408, startPoint y: 113, endPoint x: 324, endPoint y: 124, distance: 84.7
click at [408, 102] on button "Add" at bounding box center [412, 95] width 32 height 14
type input "0"
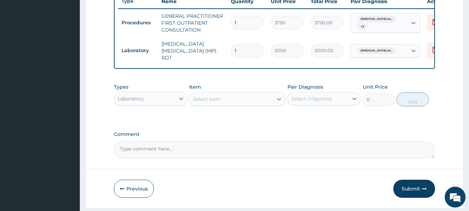
scroll to position [279, 0]
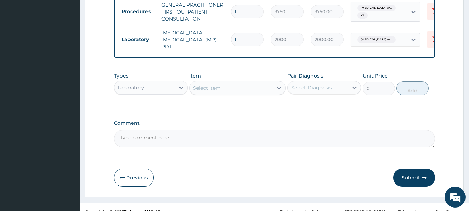
click at [235, 93] on div "Select Item" at bounding box center [230, 87] width 83 height 11
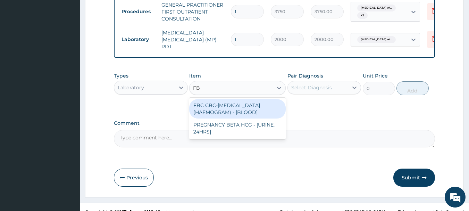
type input "FBC"
drag, startPoint x: 237, startPoint y: 122, endPoint x: 251, endPoint y: 126, distance: 15.0
click at [237, 118] on div "FBC CBC-[MEDICAL_DATA] (HAEMOGRAM) - [BLOOD]" at bounding box center [237, 108] width 96 height 19
type input "5000"
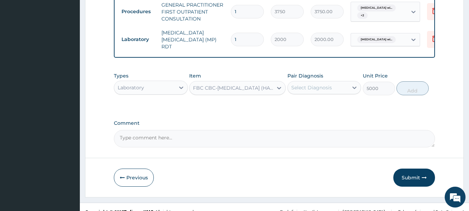
drag, startPoint x: 308, startPoint y: 101, endPoint x: 310, endPoint y: 110, distance: 9.2
click at [310, 98] on div "Types Laboratory Item option FBC CBC-COMPLETE BLOOD COUNT (HAEMOGRAM) - [BLOOD]…" at bounding box center [274, 84] width 321 height 30
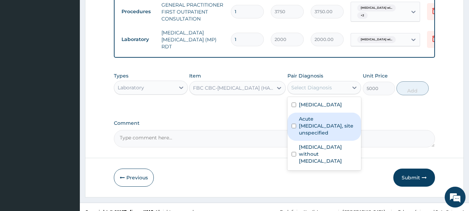
click at [321, 136] on label "Acute upper respiratory infection, site unspecified" at bounding box center [328, 125] width 58 height 21
checkbox input "true"
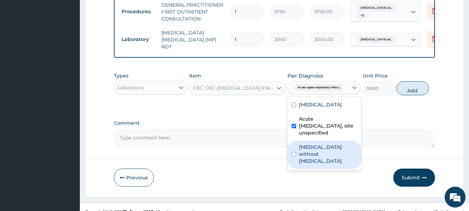
click at [324, 164] on label "[MEDICAL_DATA] without [MEDICAL_DATA]" at bounding box center [328, 153] width 58 height 21
checkbox input "true"
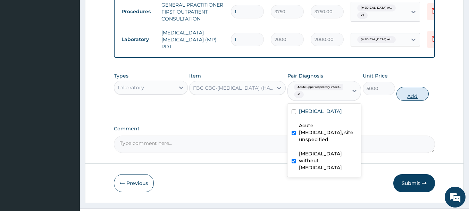
click at [413, 101] on button "Add" at bounding box center [412, 94] width 32 height 14
type input "0"
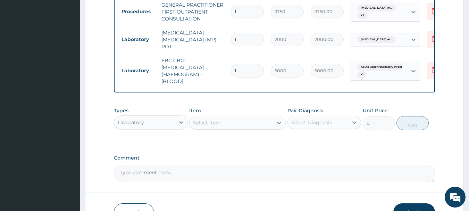
click at [149, 128] on div "Laboratory" at bounding box center [144, 122] width 61 height 11
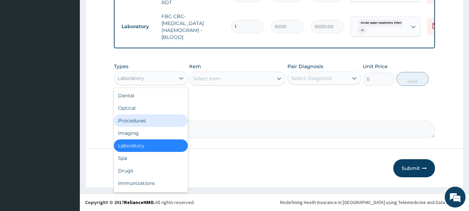
scroll to position [337, 0]
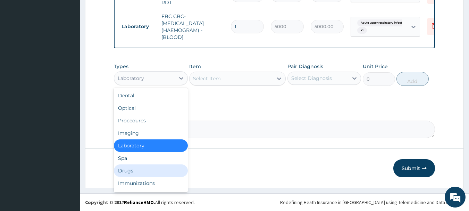
click at [133, 172] on div "Drugs" at bounding box center [151, 170] width 74 height 12
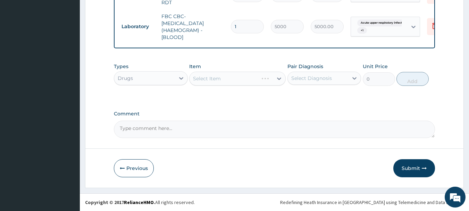
click at [228, 80] on div "Select Item" at bounding box center [237, 78] width 96 height 14
click at [228, 80] on div "Select Item" at bounding box center [230, 78] width 83 height 11
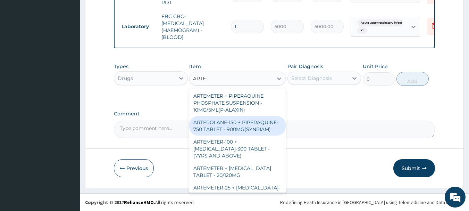
type input "ARTEM"
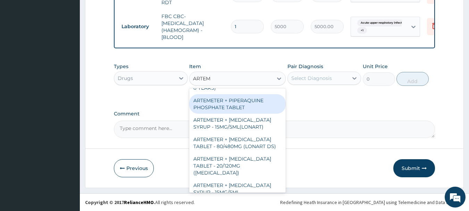
scroll to position [277, 0]
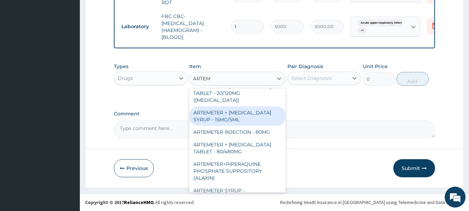
click at [251, 114] on div "ARTEMETER + [MEDICAL_DATA] SYRUP - 15MG/5ML" at bounding box center [237, 115] width 96 height 19
type input "1400"
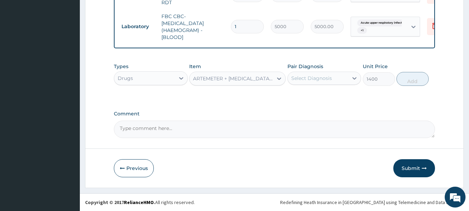
click at [242, 88] on div "Types Drugs Item ARTEMETER + LUMEFANTRINE SYRUP - 15MG/5ML Pair Diagnosis Selec…" at bounding box center [274, 74] width 321 height 30
click at [238, 79] on div "ARTEMETER + [MEDICAL_DATA] SYRUP - 15MG/5ML" at bounding box center [233, 78] width 80 height 7
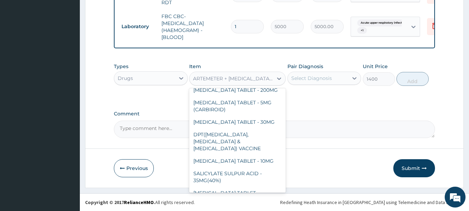
scroll to position [12350, 0]
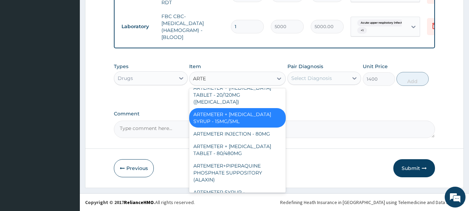
type input "ARTEM"
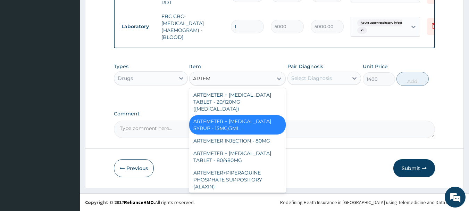
click at [239, 134] on div "ARTEMETER INJECTION - 80MG" at bounding box center [237, 140] width 96 height 12
type input "475.99999999999994"
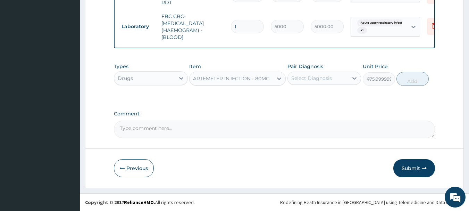
click at [320, 75] on div "Select Diagnosis" at bounding box center [311, 78] width 41 height 7
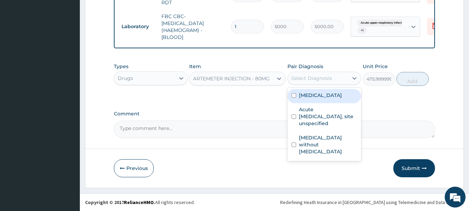
click at [323, 98] on label "[MEDICAL_DATA]" at bounding box center [320, 95] width 43 height 7
checkbox input "true"
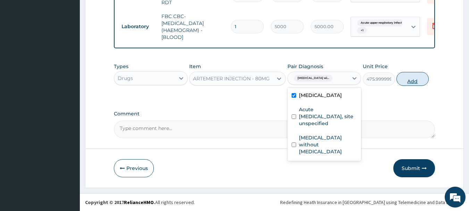
click at [413, 79] on button "Add" at bounding box center [412, 79] width 32 height 14
type input "0"
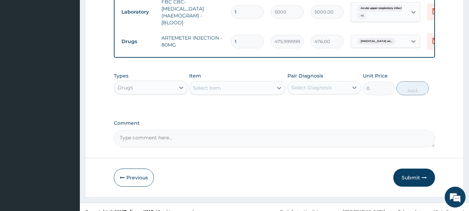
type input "0.00"
type input "6"
type input "2856.00"
type input "6"
click at [214, 91] on div "Select Item" at bounding box center [207, 87] width 28 height 7
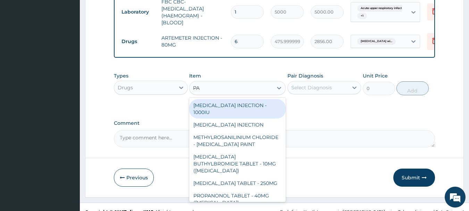
type input "P"
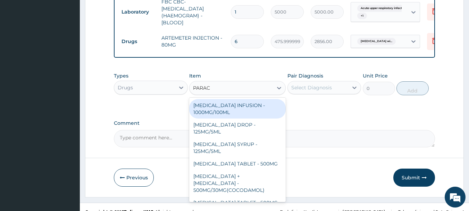
type input "PARACE"
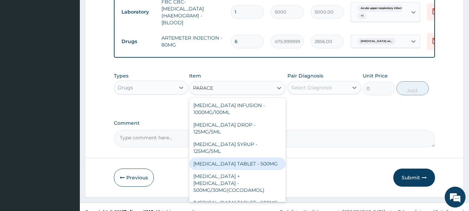
click at [264, 170] on div "[MEDICAL_DATA] TABLET - 500MG" at bounding box center [237, 163] width 96 height 12
type input "33.599999999999994"
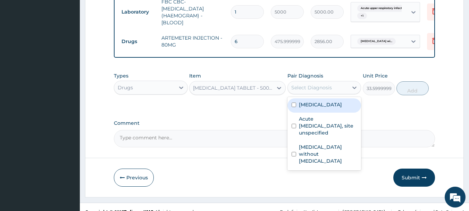
click at [316, 91] on div "Select Diagnosis" at bounding box center [311, 87] width 41 height 7
drag, startPoint x: 332, startPoint y: 128, endPoint x: 351, endPoint y: 129, distance: 19.8
click at [333, 108] on label "[MEDICAL_DATA]" at bounding box center [320, 104] width 43 height 7
checkbox input "true"
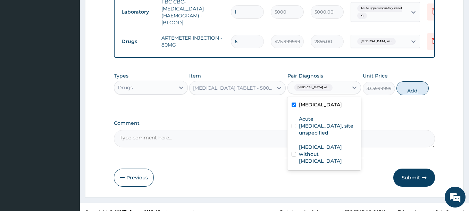
click at [415, 95] on button "Add" at bounding box center [412, 88] width 32 height 14
type input "0"
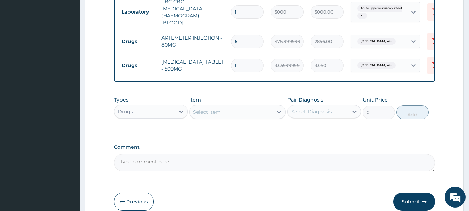
type input "18"
type input "604.80"
type input "18"
click at [258, 117] on div "Select Item" at bounding box center [230, 111] width 83 height 11
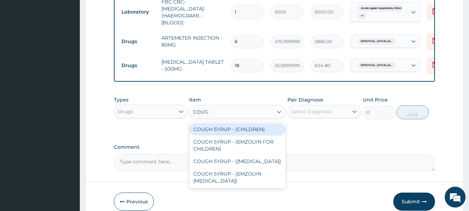
type input "COUGH"
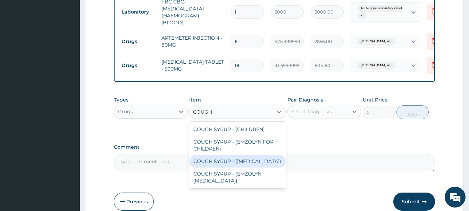
click at [241, 167] on div "COUGH SYRUP - ([MEDICAL_DATA])" at bounding box center [237, 161] width 96 height 12
type input "1120"
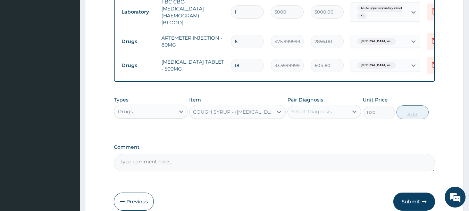
click at [308, 115] on div "Select Diagnosis" at bounding box center [311, 111] width 41 height 7
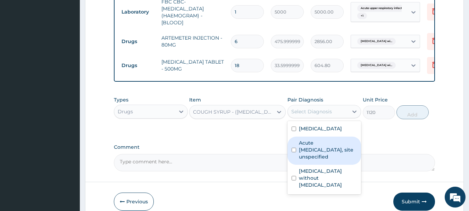
click at [319, 160] on label "Acute upper respiratory infection, site unspecified" at bounding box center [328, 149] width 58 height 21
checkbox input "true"
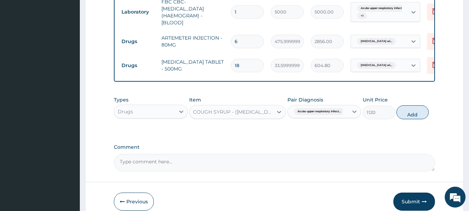
drag, startPoint x: 415, startPoint y: 129, endPoint x: 314, endPoint y: 120, distance: 101.7
click at [414, 119] on button "Add" at bounding box center [412, 112] width 32 height 14
type input "0"
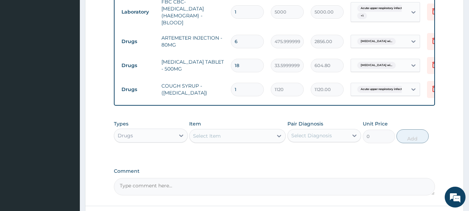
scroll to position [407, 0]
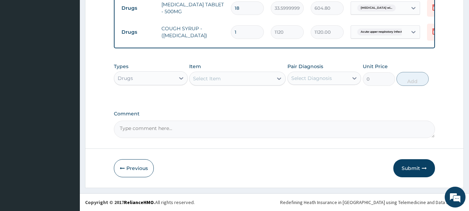
click at [231, 80] on div "Select Item" at bounding box center [230, 78] width 83 height 11
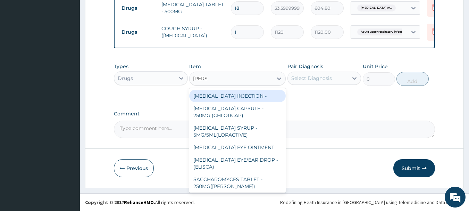
type input "LORAT"
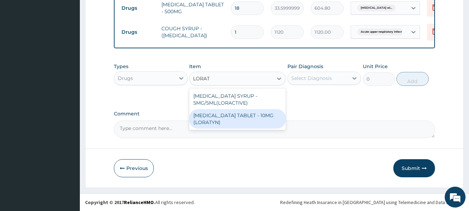
drag, startPoint x: 233, startPoint y: 125, endPoint x: 319, endPoint y: 75, distance: 99.9
click at [237, 124] on div "[MEDICAL_DATA] TABLET - 10MG (LORATYN)" at bounding box center [237, 118] width 96 height 19
type input "98"
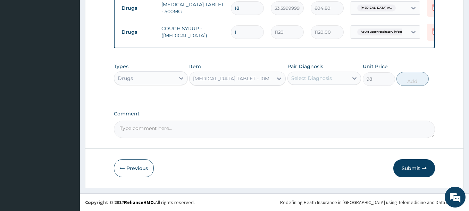
click at [328, 79] on div "Select Diagnosis" at bounding box center [311, 78] width 41 height 7
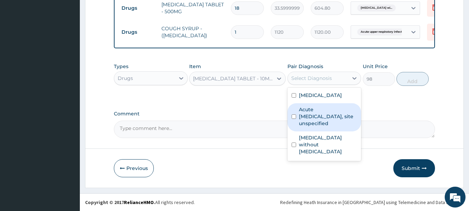
drag, startPoint x: 328, startPoint y: 132, endPoint x: 372, endPoint y: 89, distance: 61.6
click at [329, 127] on label "Acute upper respiratory infection, site unspecified" at bounding box center [328, 116] width 58 height 21
checkbox input "true"
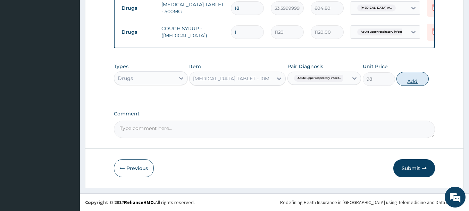
click at [421, 82] on button "Add" at bounding box center [412, 79] width 32 height 14
type input "0"
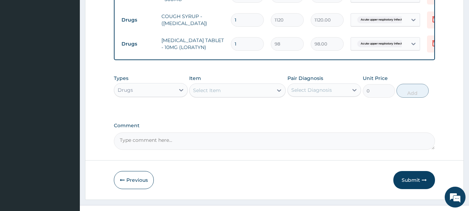
type input "0.00"
type input "4"
type input "392.00"
type input "4"
click at [233, 96] on div "Select Item" at bounding box center [230, 90] width 83 height 11
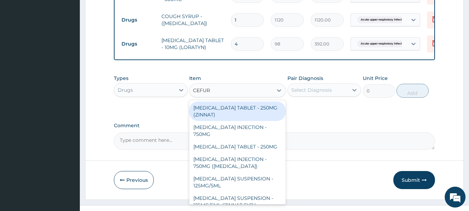
type input "CEFURO"
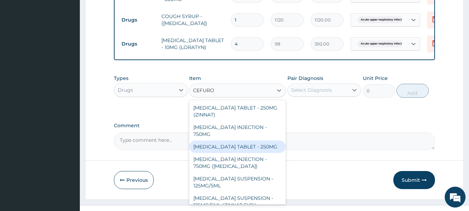
drag, startPoint x: 240, startPoint y: 160, endPoint x: 312, endPoint y: 106, distance: 89.5
click at [241, 153] on div "[MEDICAL_DATA] TABLET - 250MG" at bounding box center [237, 146] width 96 height 12
type input "420"
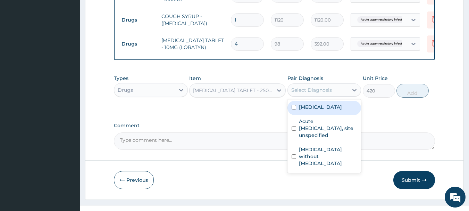
click at [314, 93] on div "Select Diagnosis" at bounding box center [311, 89] width 41 height 7
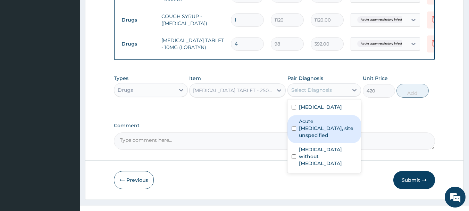
click at [324, 138] on label "Acute upper respiratory infection, site unspecified" at bounding box center [328, 128] width 58 height 21
checkbox input "true"
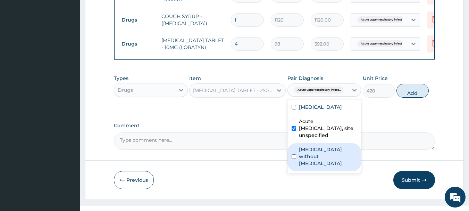
click at [325, 166] on label "[MEDICAL_DATA] without [MEDICAL_DATA]" at bounding box center [328, 156] width 58 height 21
checkbox input "true"
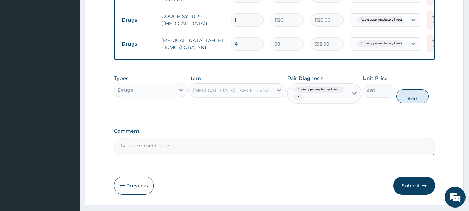
click at [415, 103] on button "Add" at bounding box center [412, 96] width 32 height 14
type input "0"
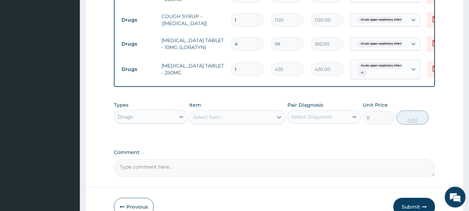
type input "0.00"
type input "2"
type input "840.00"
type input "20"
type input "8400.00"
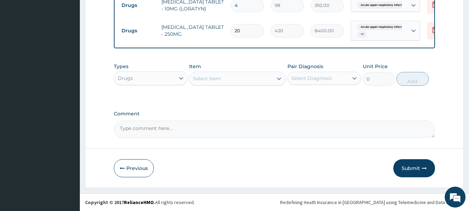
scroll to position [460, 0]
type input "20"
click at [403, 166] on button "Submit" at bounding box center [414, 168] width 42 height 18
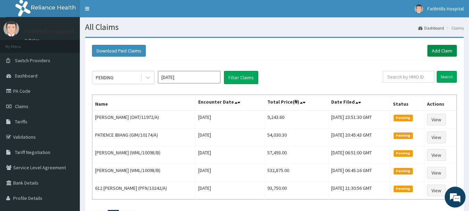
click at [448, 53] on link "Add Claim" at bounding box center [441, 51] width 29 height 12
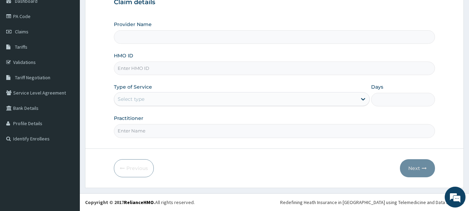
click at [139, 72] on input "HMO ID" at bounding box center [274, 68] width 321 height 14
type input "FaithHills Specialist Hospital"
type input "IHR/10029/A"
click at [123, 97] on div "Select type" at bounding box center [131, 98] width 27 height 7
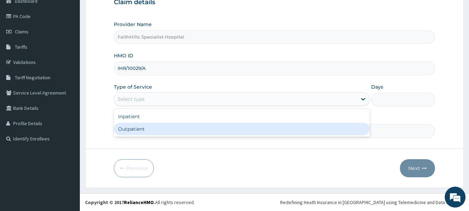
click at [137, 131] on div "Outpatient" at bounding box center [242, 128] width 256 height 12
type input "1"
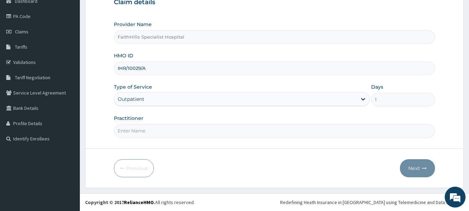
click at [137, 137] on input "Practitioner" at bounding box center [274, 131] width 321 height 14
type input "DR. [PERSON_NAME]"
click at [426, 168] on icon "button" at bounding box center [423, 167] width 5 height 5
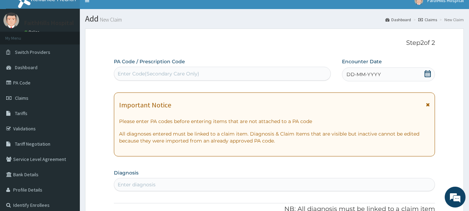
scroll to position [5, 0]
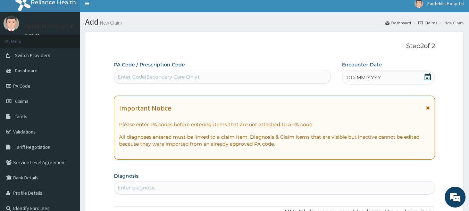
click at [273, 80] on div "Enter Code(Secondary Care Only)" at bounding box center [222, 76] width 216 height 11
type input "PA/750519"
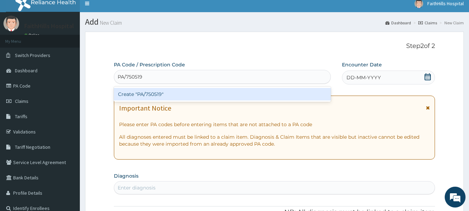
click at [177, 98] on div "Create "PA/750519"" at bounding box center [222, 94] width 217 height 12
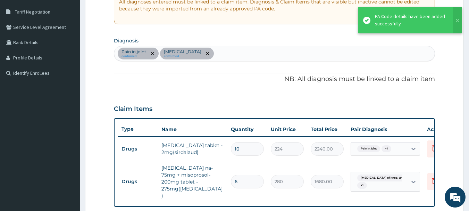
scroll to position [140, 0]
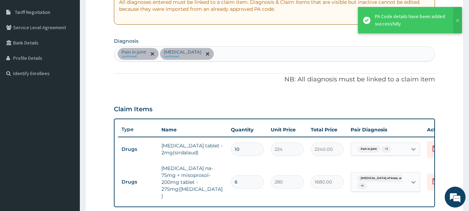
click at [277, 54] on div "Pain in joint confirmed [MEDICAL_DATA] confirmed" at bounding box center [274, 53] width 320 height 15
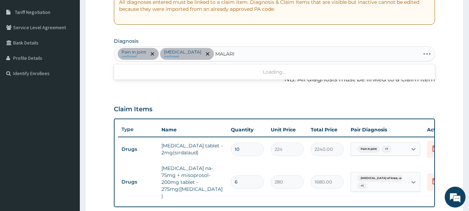
type input "[MEDICAL_DATA]"
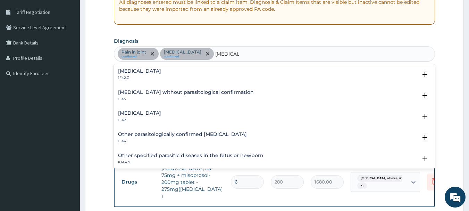
click at [161, 75] on p "1F42.Z" at bounding box center [139, 77] width 43 height 5
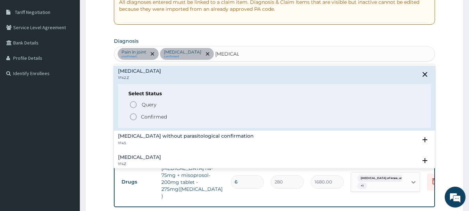
click at [158, 114] on p "Confirmed" at bounding box center [154, 116] width 26 height 7
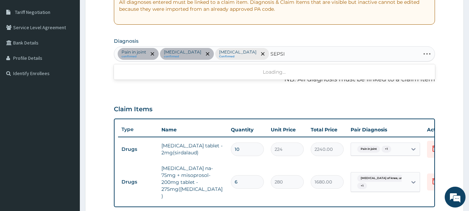
type input "[MEDICAL_DATA]"
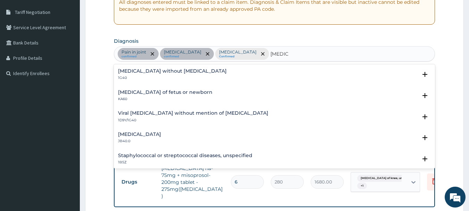
click at [151, 71] on h4 "Sepsis without septic shock" at bounding box center [172, 70] width 109 height 5
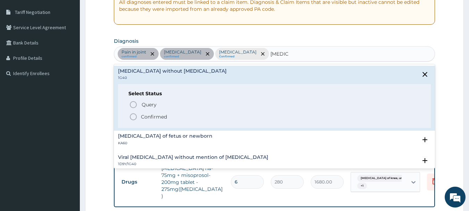
click at [145, 114] on p "Confirmed" at bounding box center [154, 116] width 26 height 7
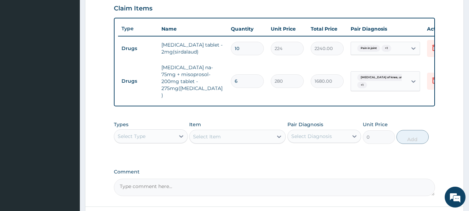
scroll to position [303, 0]
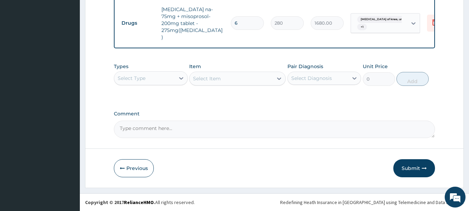
click at [142, 79] on div "Select Type" at bounding box center [132, 78] width 28 height 7
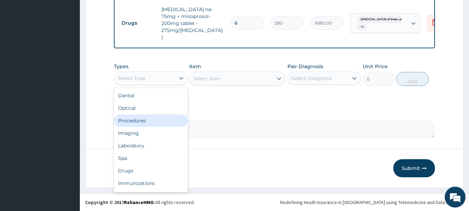
click at [140, 122] on div "Procedures" at bounding box center [151, 120] width 74 height 12
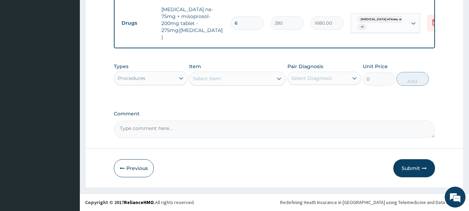
click at [237, 79] on div "Select Item" at bounding box center [230, 78] width 83 height 11
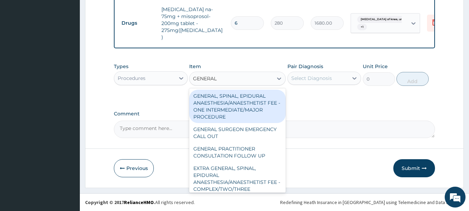
type input "GENERAL P"
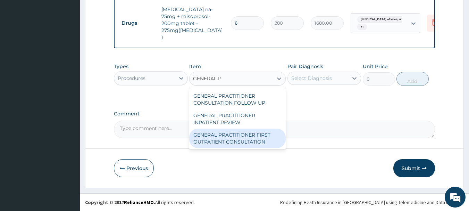
click at [242, 142] on div "GENERAL PRACTITIONER FIRST OUTPATIENT CONSULTATION" at bounding box center [237, 137] width 96 height 19
type input "3750"
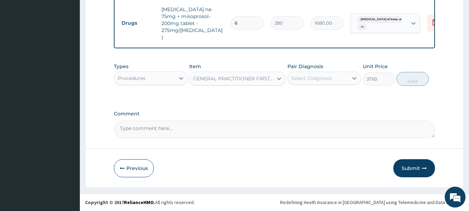
click at [321, 75] on div "Select Diagnosis" at bounding box center [311, 78] width 41 height 7
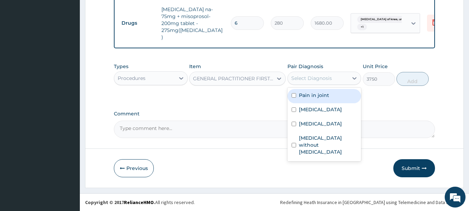
drag, startPoint x: 317, startPoint y: 95, endPoint x: 321, endPoint y: 113, distance: 17.8
click at [317, 96] on label "Pain in joint" at bounding box center [314, 95] width 30 height 7
checkbox input "true"
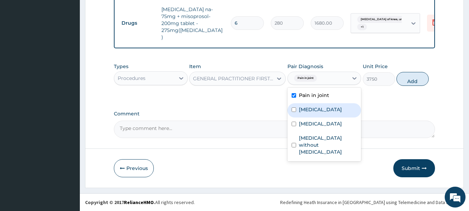
click at [321, 113] on label "Osteoarthritis of knee, unspecified" at bounding box center [320, 109] width 43 height 7
checkbox input "true"
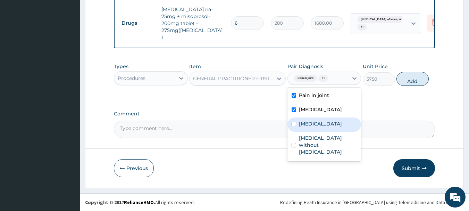
click at [320, 127] on label "Plasmodium malariae malaria without complication" at bounding box center [320, 123] width 43 height 7
checkbox input "true"
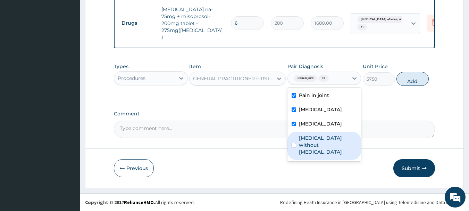
click at [320, 155] on label "Sepsis without septic shock" at bounding box center [328, 144] width 58 height 21
checkbox input "true"
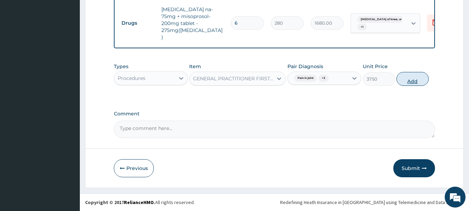
click at [417, 82] on button "Add" at bounding box center [412, 79] width 32 height 14
type input "0"
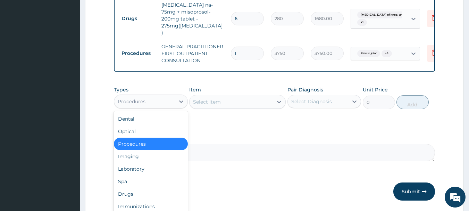
click at [160, 106] on div "Procedures" at bounding box center [144, 101] width 61 height 11
click at [133, 175] on div "Laboratory" at bounding box center [151, 168] width 74 height 12
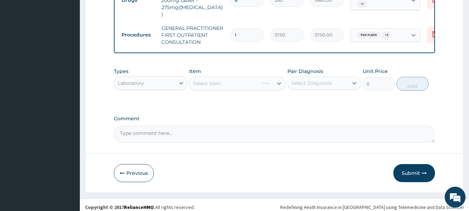
scroll to position [331, 0]
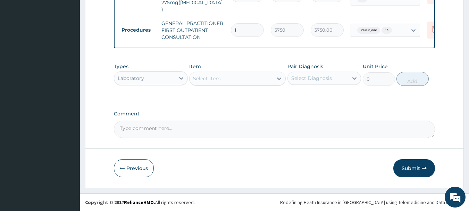
click at [247, 83] on div "Select Item" at bounding box center [230, 78] width 83 height 11
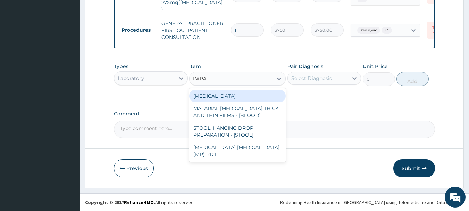
type input "PARAS"
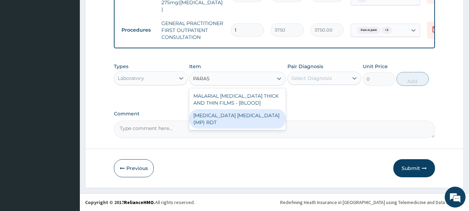
click at [237, 112] on div "MALARIA PARASITE (MP) RDT" at bounding box center [237, 118] width 96 height 19
type input "2000"
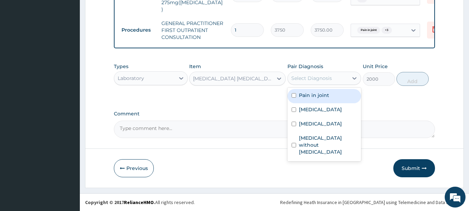
click at [326, 76] on div "Select Diagnosis" at bounding box center [311, 78] width 41 height 7
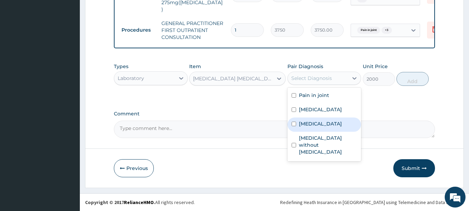
drag, startPoint x: 329, startPoint y: 137, endPoint x: 396, endPoint y: 98, distance: 77.1
click at [332, 127] on label "Plasmodium malariae malaria without complication" at bounding box center [320, 123] width 43 height 7
checkbox input "true"
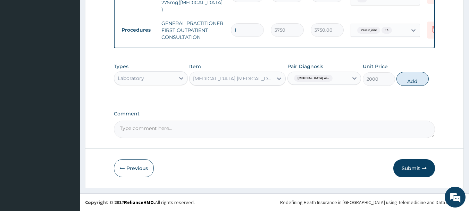
drag, startPoint x: 412, startPoint y: 78, endPoint x: 242, endPoint y: 118, distance: 174.0
click at [409, 80] on button "Add" at bounding box center [412, 79] width 32 height 14
type input "0"
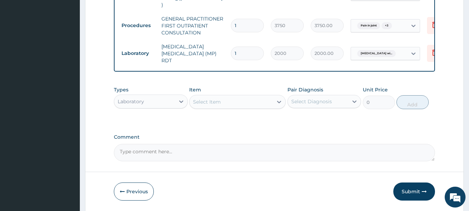
click at [224, 103] on div "Select Item" at bounding box center [230, 101] width 83 height 11
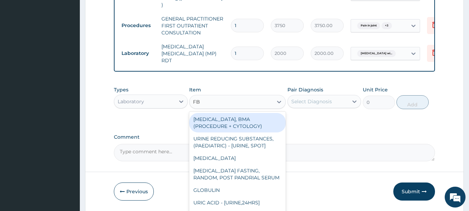
type input "FBC"
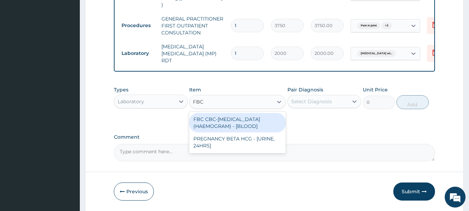
drag, startPoint x: 230, startPoint y: 120, endPoint x: 278, endPoint y: 121, distance: 48.2
click at [234, 121] on div "FBC CBC-COMPLETE BLOOD COUNT (HAEMOGRAM) - [BLOOD]" at bounding box center [237, 122] width 96 height 19
type input "5000"
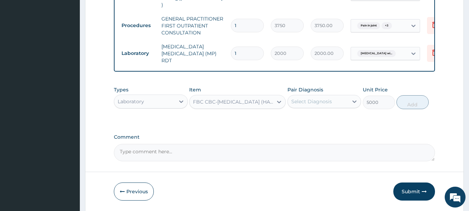
click at [318, 103] on div "Select Diagnosis" at bounding box center [311, 101] width 41 height 7
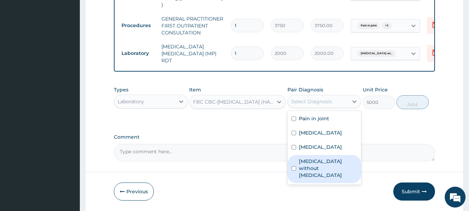
drag, startPoint x: 314, startPoint y: 182, endPoint x: 387, endPoint y: 136, distance: 86.4
click at [315, 178] on label "Sepsis without septic shock" at bounding box center [328, 167] width 58 height 21
checkbox input "true"
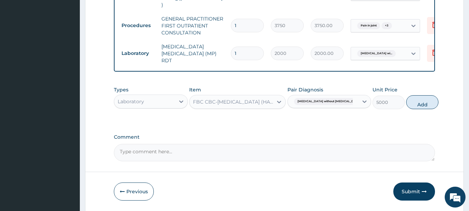
drag, startPoint x: 412, startPoint y: 103, endPoint x: 302, endPoint y: 110, distance: 110.8
click at [411, 104] on button "Add" at bounding box center [422, 102] width 32 height 14
type input "0"
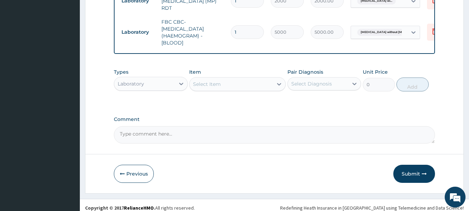
scroll to position [389, 0]
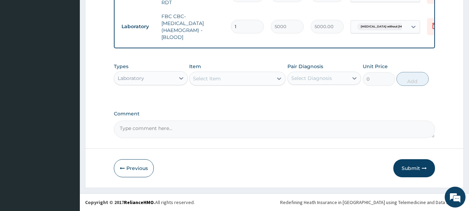
drag, startPoint x: 171, startPoint y: 79, endPoint x: 165, endPoint y: 83, distance: 7.1
click at [171, 79] on div "Laboratory" at bounding box center [144, 77] width 61 height 11
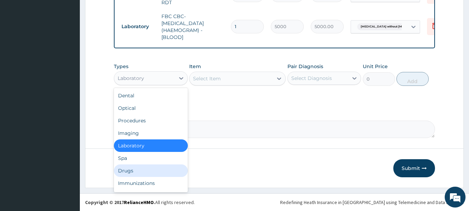
drag, startPoint x: 135, startPoint y: 169, endPoint x: 175, endPoint y: 152, distance: 44.1
click at [139, 169] on div "Drugs" at bounding box center [151, 170] width 74 height 12
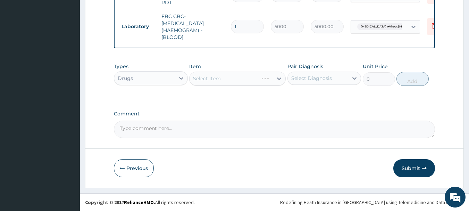
click at [232, 79] on div "Select Item" at bounding box center [223, 78] width 69 height 11
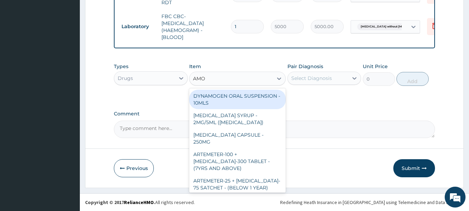
type input "AMOX"
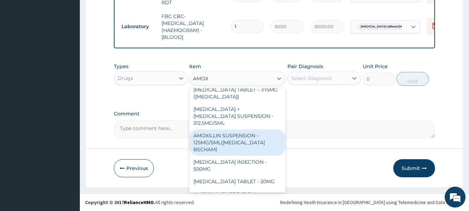
scroll to position [255, 0]
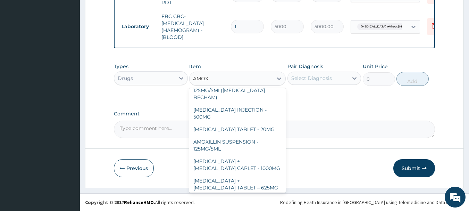
click at [244, 200] on div "AMOXICILLIN CAPSULE - 500MG" at bounding box center [237, 209] width 96 height 19
type input "112"
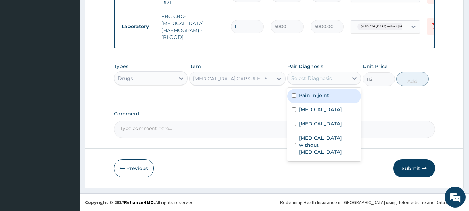
click at [302, 81] on div "Select Diagnosis" at bounding box center [311, 78] width 41 height 7
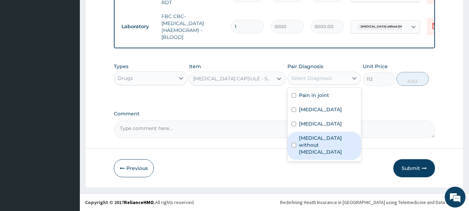
click at [327, 155] on label "Sepsis without septic shock" at bounding box center [328, 144] width 58 height 21
checkbox input "true"
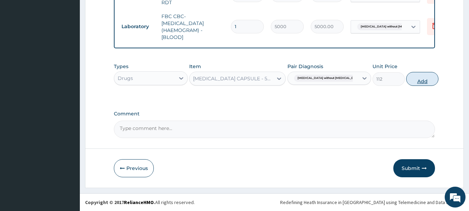
click at [421, 80] on button "Add" at bounding box center [422, 79] width 32 height 14
type input "0"
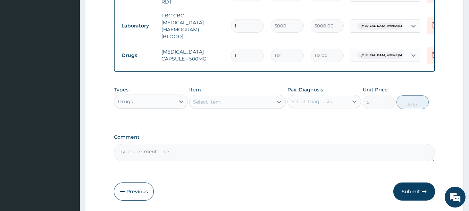
type input "10"
type input "1120.00"
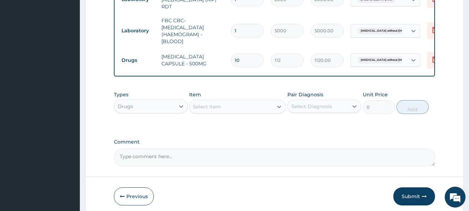
scroll to position [413, 0]
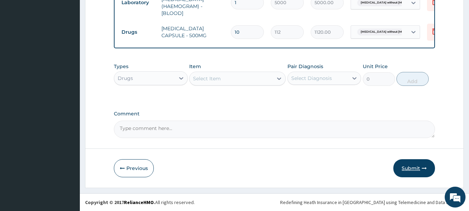
type input "10"
click at [417, 165] on button "Submit" at bounding box center [414, 168] width 42 height 18
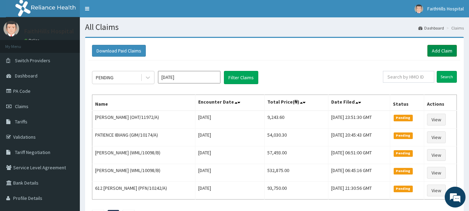
click at [440, 50] on link "Add Claim" at bounding box center [441, 51] width 29 height 12
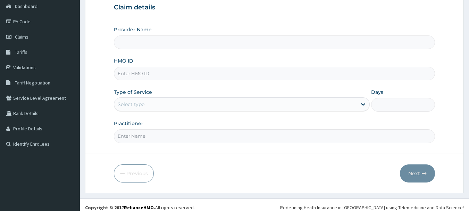
scroll to position [69, 0]
click at [131, 74] on input "HMO ID" at bounding box center [274, 74] width 321 height 14
type input "FaithHills Specialist Hospital"
type input "MDU/10071/B"
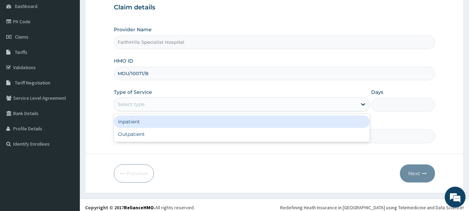
click at [137, 104] on div "Select type" at bounding box center [131, 104] width 27 height 7
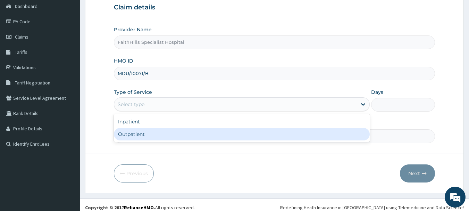
click at [139, 133] on div "Outpatient" at bounding box center [242, 134] width 256 height 12
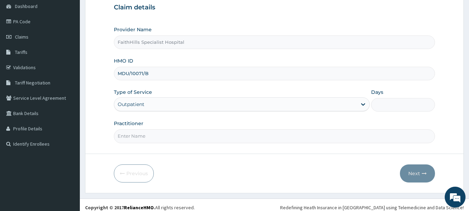
type input "1"
click at [139, 133] on input "Practitioner" at bounding box center [274, 136] width 321 height 14
type input "DR. [PERSON_NAME]"
click at [418, 170] on button "Next" at bounding box center [417, 173] width 35 height 18
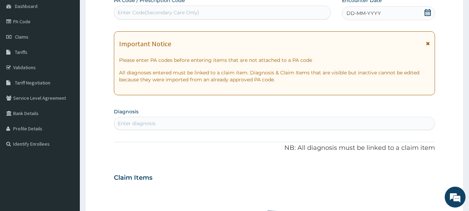
scroll to position [35, 0]
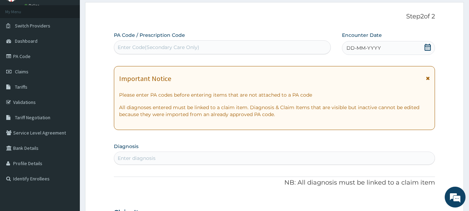
click at [187, 43] on div "Enter Code(Secondary Care Only)" at bounding box center [222, 47] width 216 height 11
type input "PA/46FAE1"
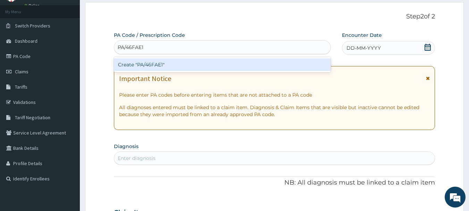
click at [154, 67] on div "Create "PA/46FAE1"" at bounding box center [222, 64] width 217 height 12
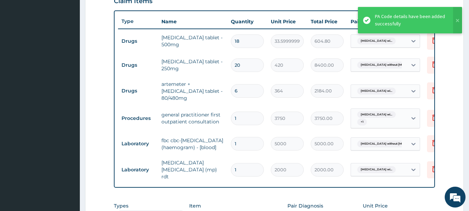
scroll to position [240, 0]
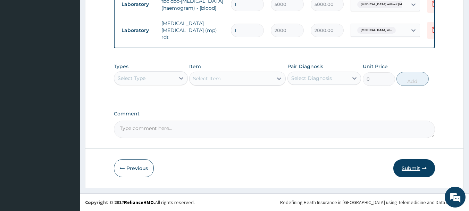
click at [417, 169] on button "Submit" at bounding box center [414, 168] width 42 height 18
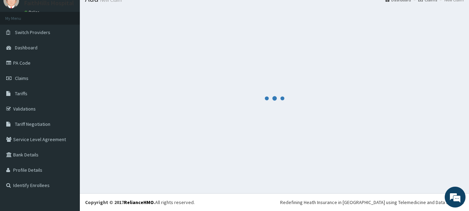
scroll to position [388, 0]
